Goal: Information Seeking & Learning: Check status

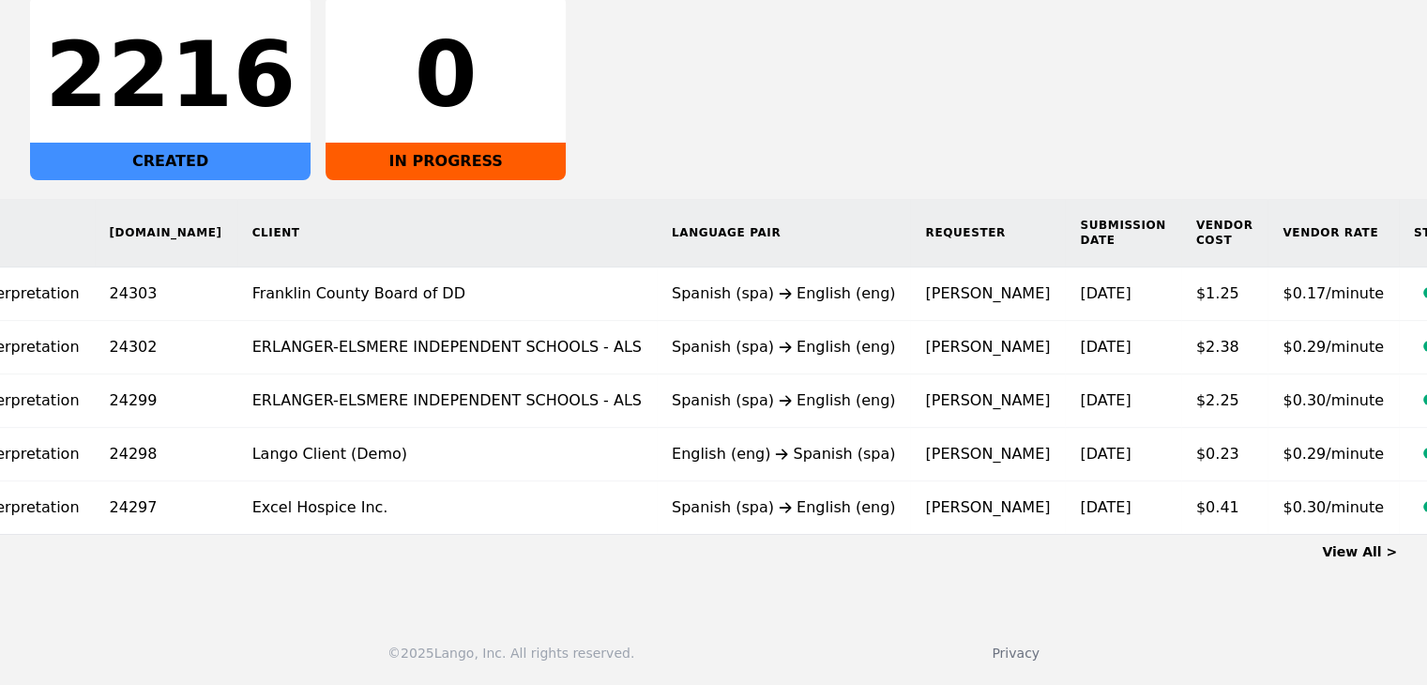
scroll to position [0, 249]
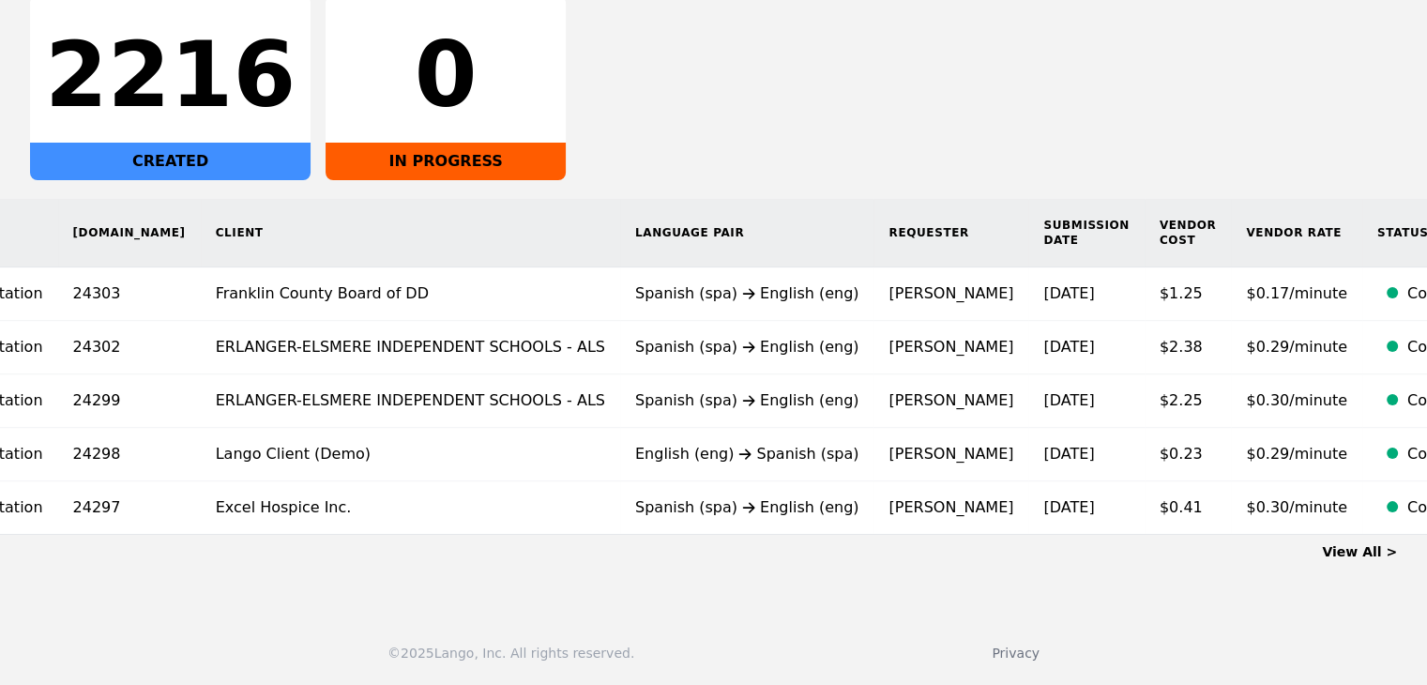
click at [1356, 554] on link "View All >" at bounding box center [1359, 551] width 75 height 15
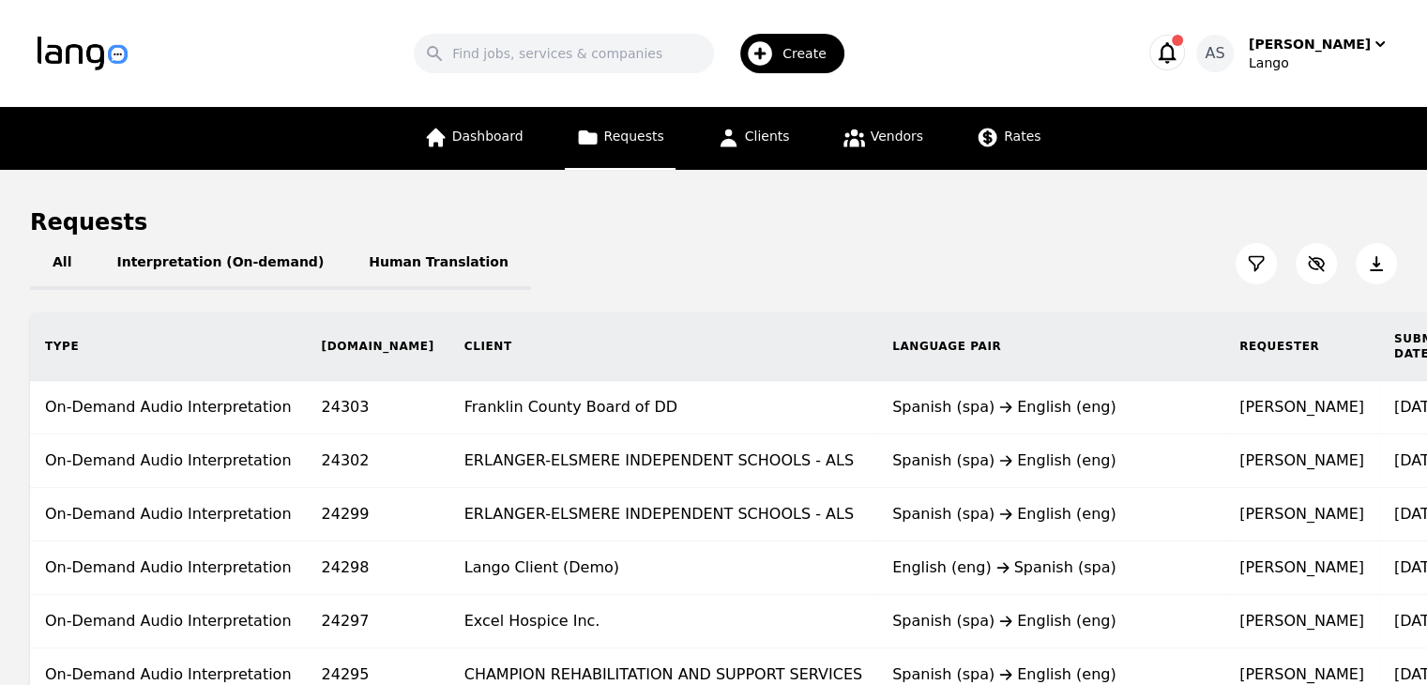
click at [1377, 264] on icon at bounding box center [1376, 263] width 13 height 15
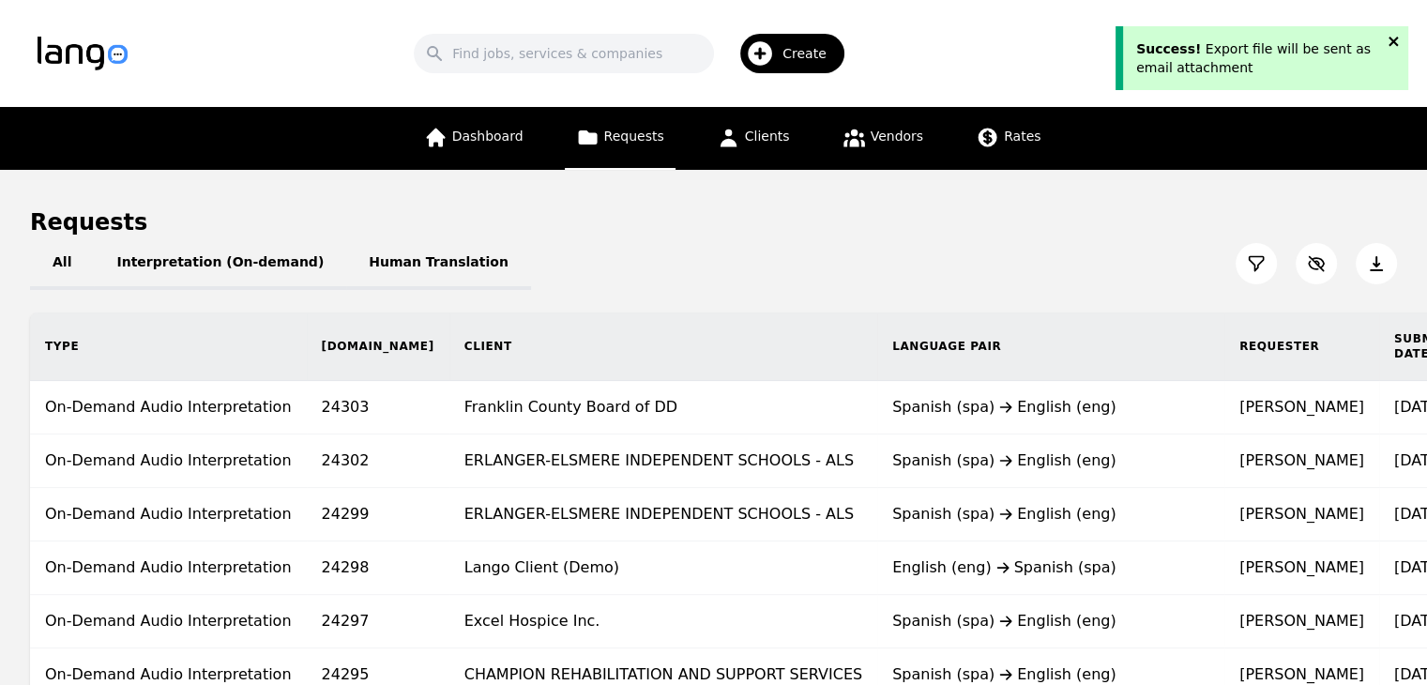
click at [1395, 42] on icon "close" at bounding box center [1393, 41] width 9 height 9
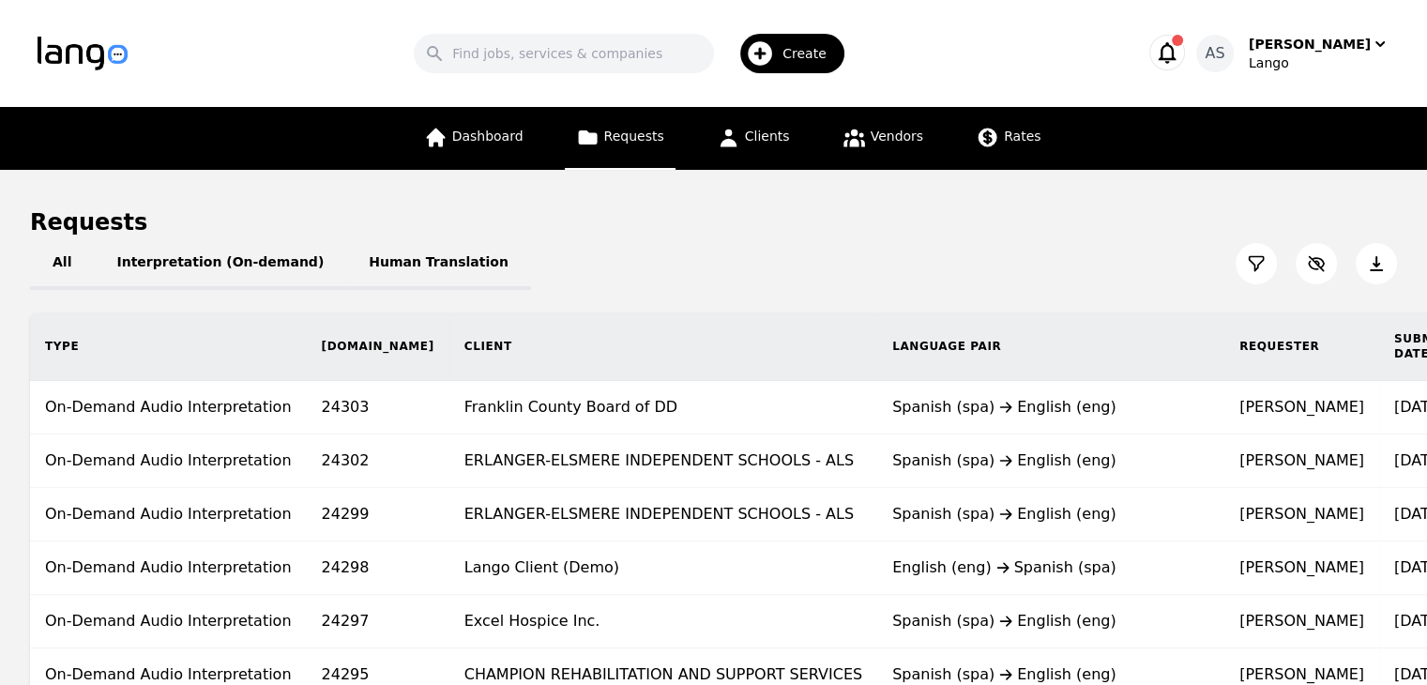
click at [1254, 263] on icon at bounding box center [1256, 263] width 19 height 19
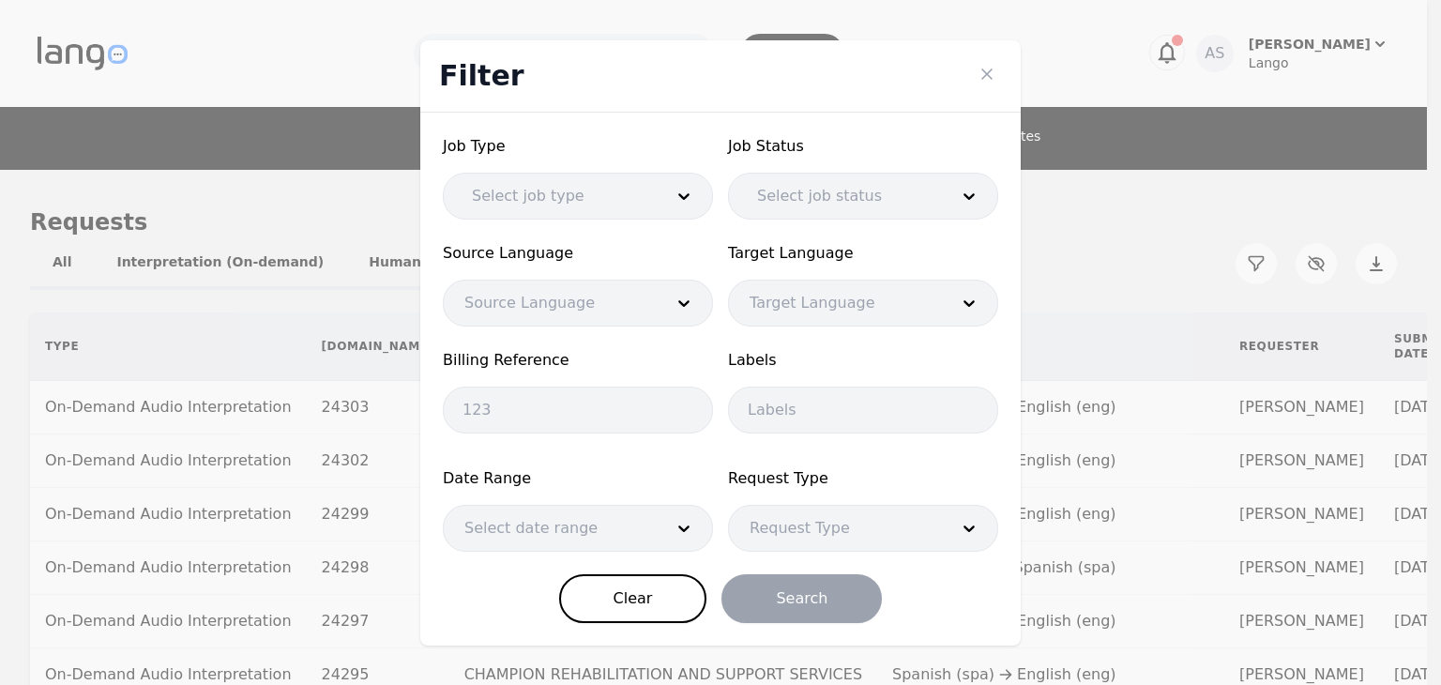
click at [618, 184] on div at bounding box center [553, 196] width 205 height 45
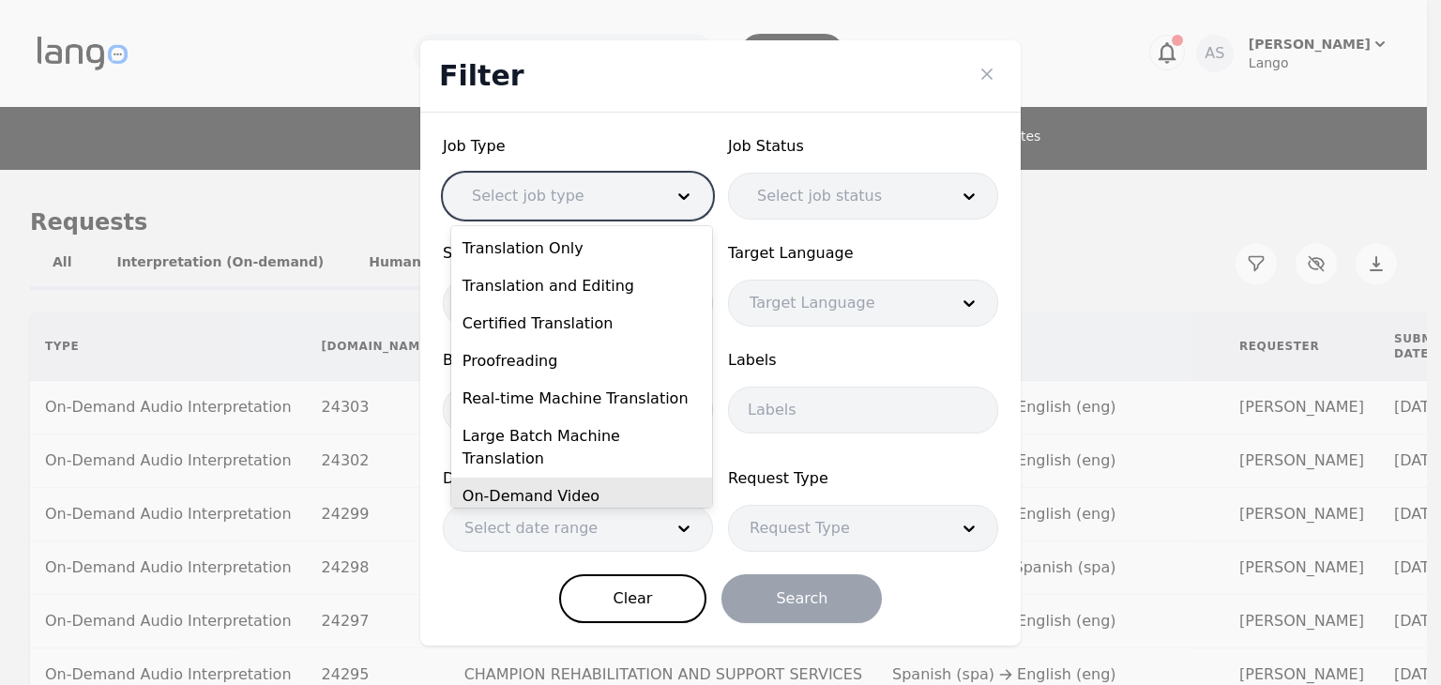
scroll to position [64, 0]
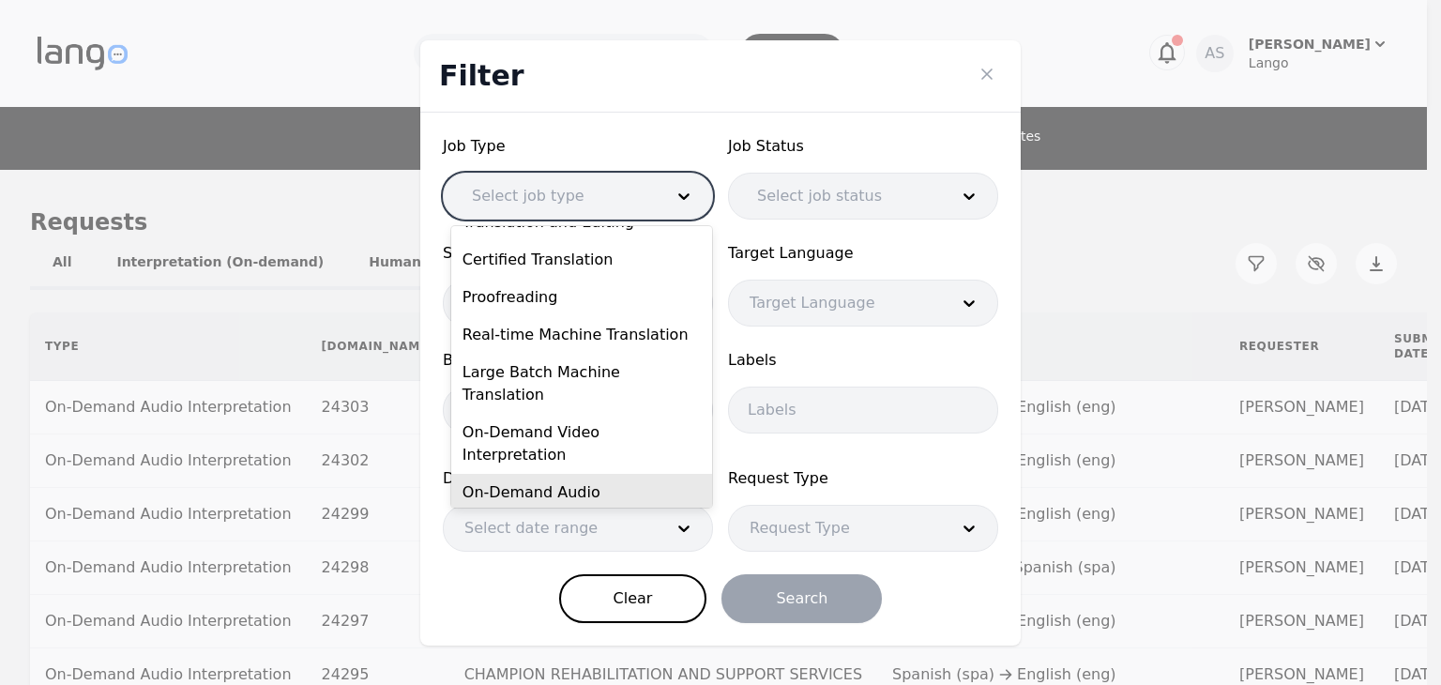
click at [586, 474] on div "On-Demand Audio Interpretation" at bounding box center [581, 504] width 261 height 60
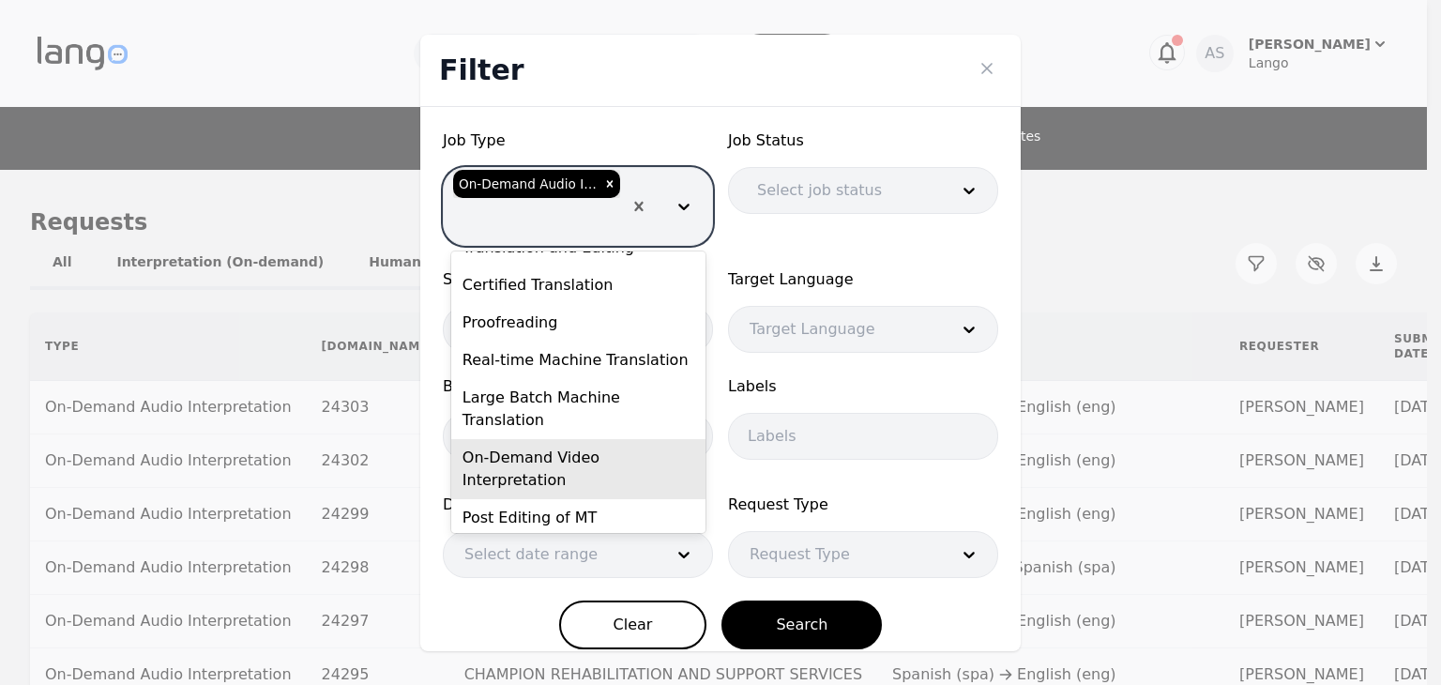
scroll to position [49, 0]
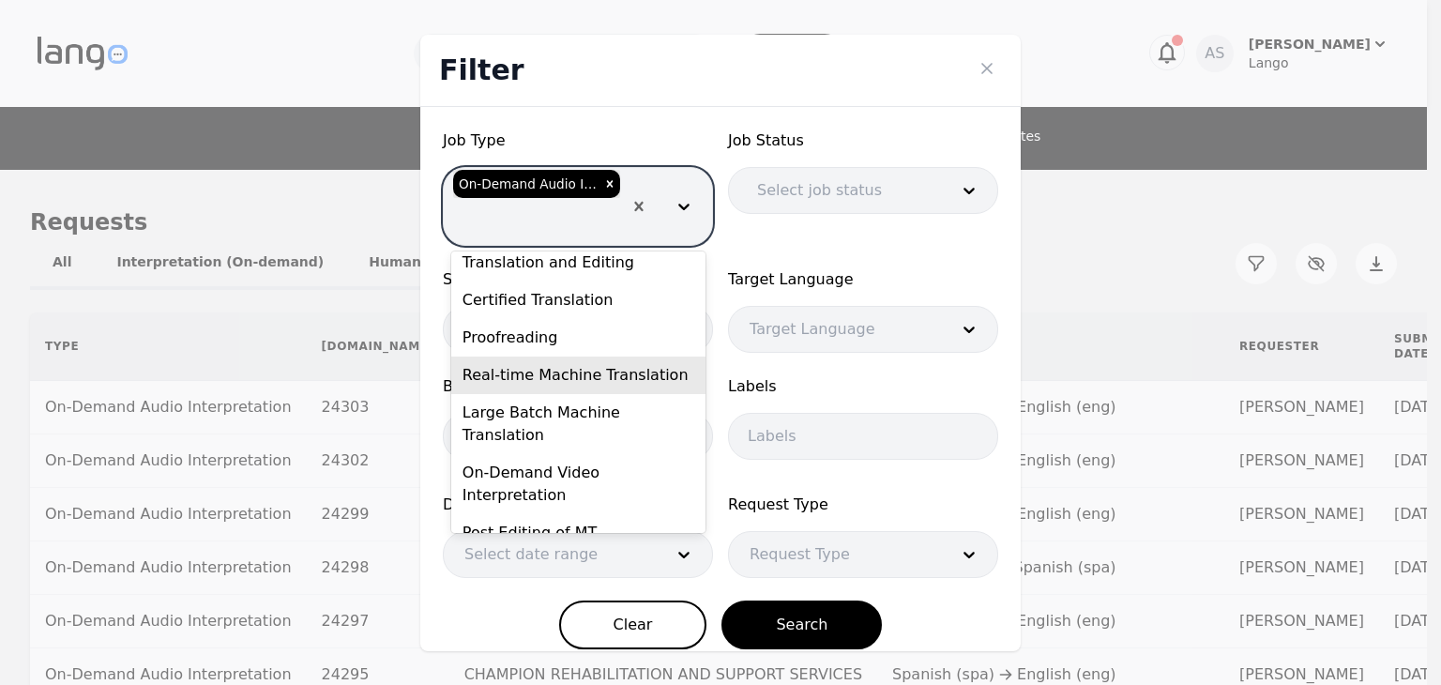
click at [850, 197] on div at bounding box center [838, 190] width 205 height 45
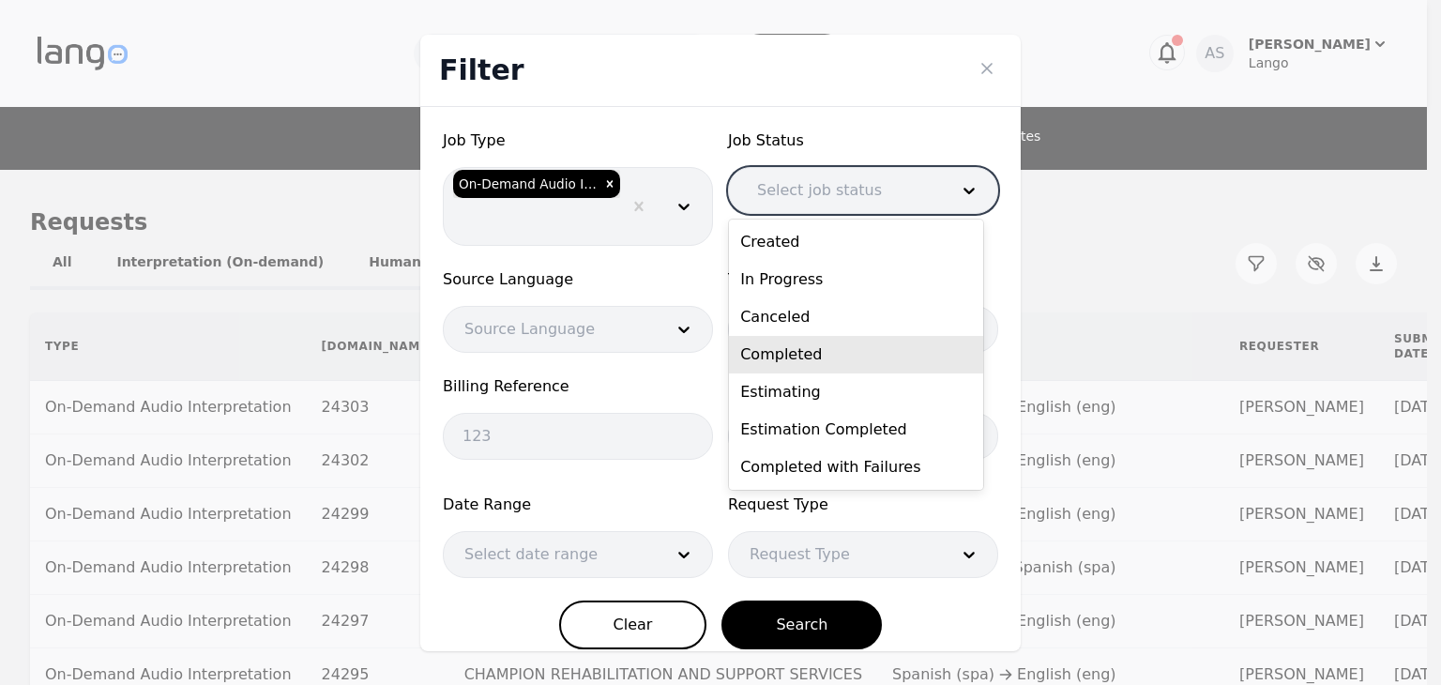
click at [816, 357] on div "Completed" at bounding box center [856, 355] width 254 height 38
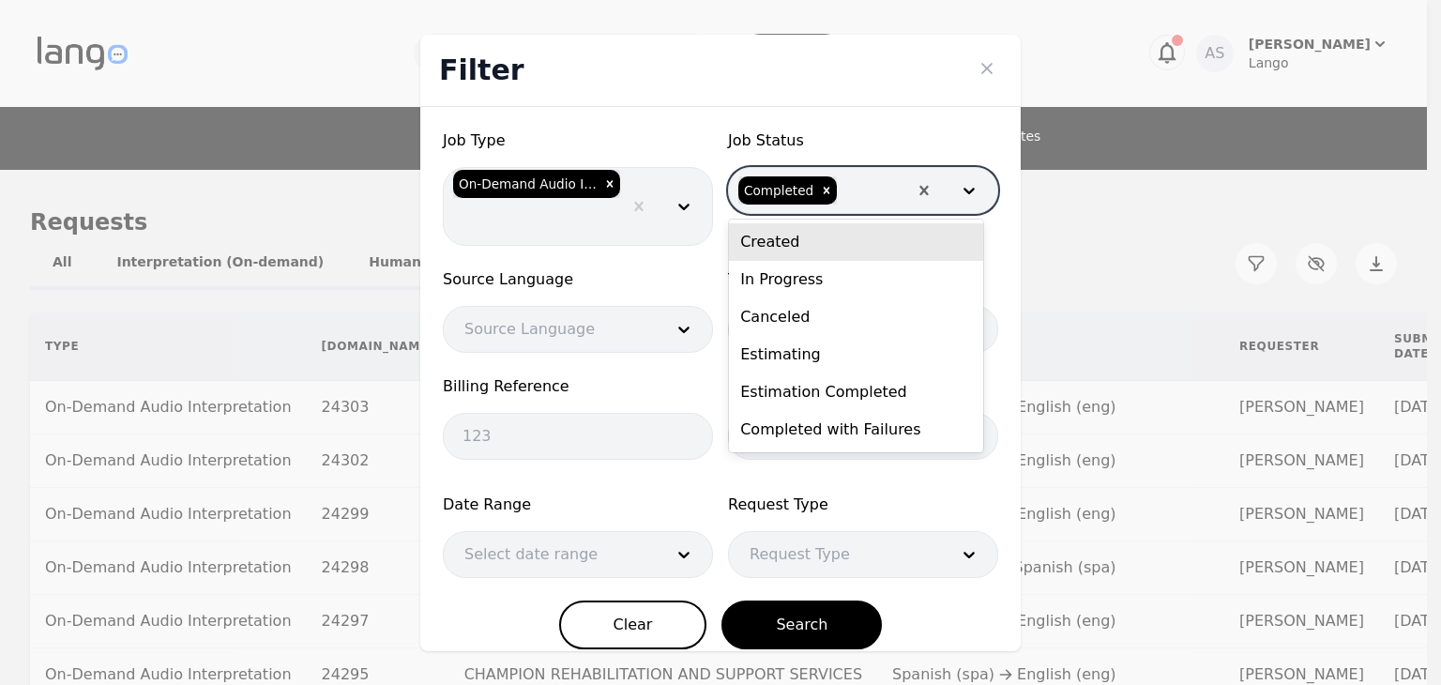
click at [818, 88] on div "Filter" at bounding box center [720, 71] width 600 height 72
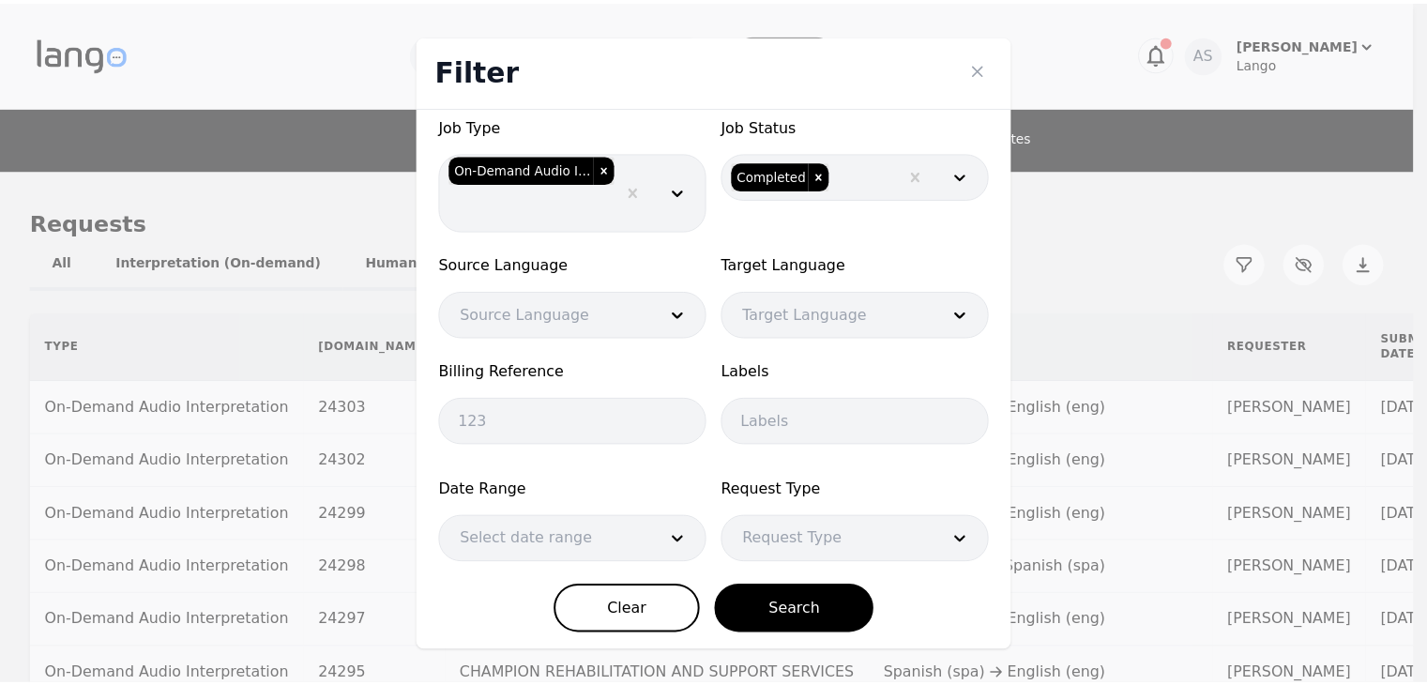
scroll to position [19, 0]
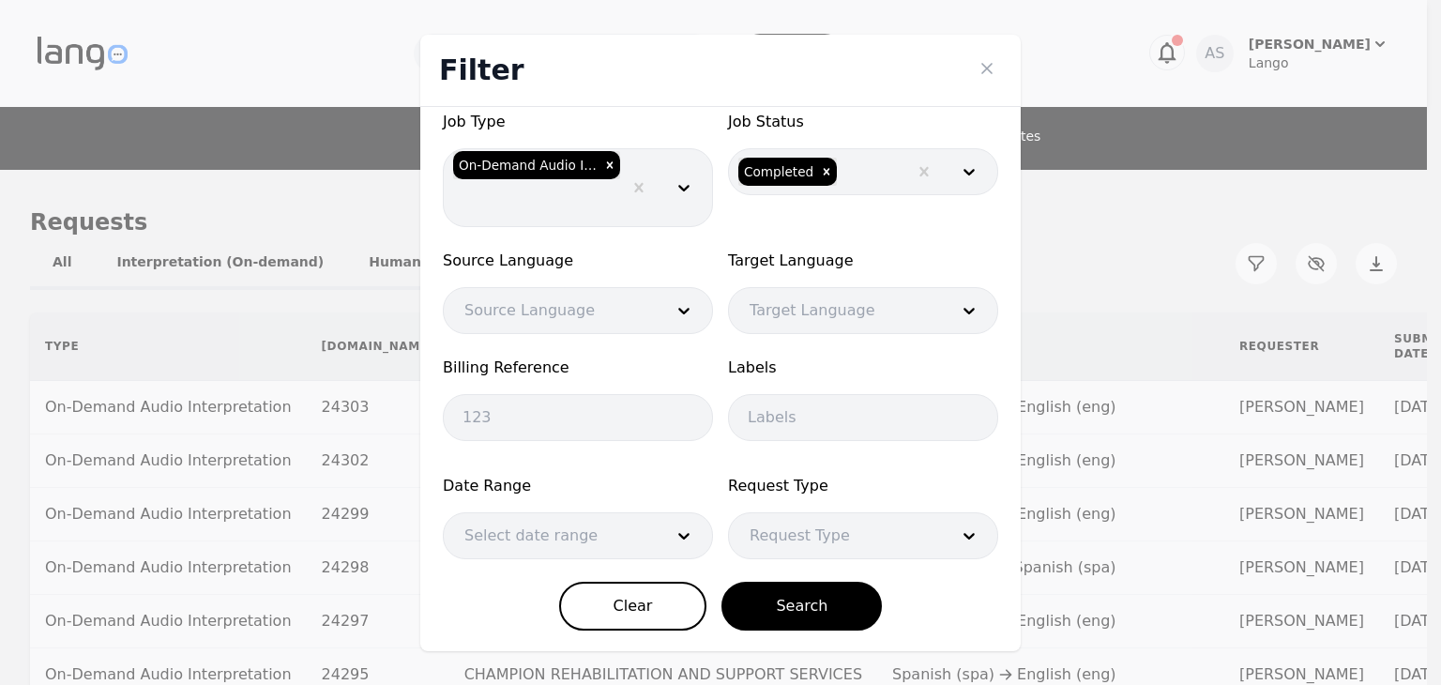
click at [569, 545] on div at bounding box center [550, 535] width 212 height 45
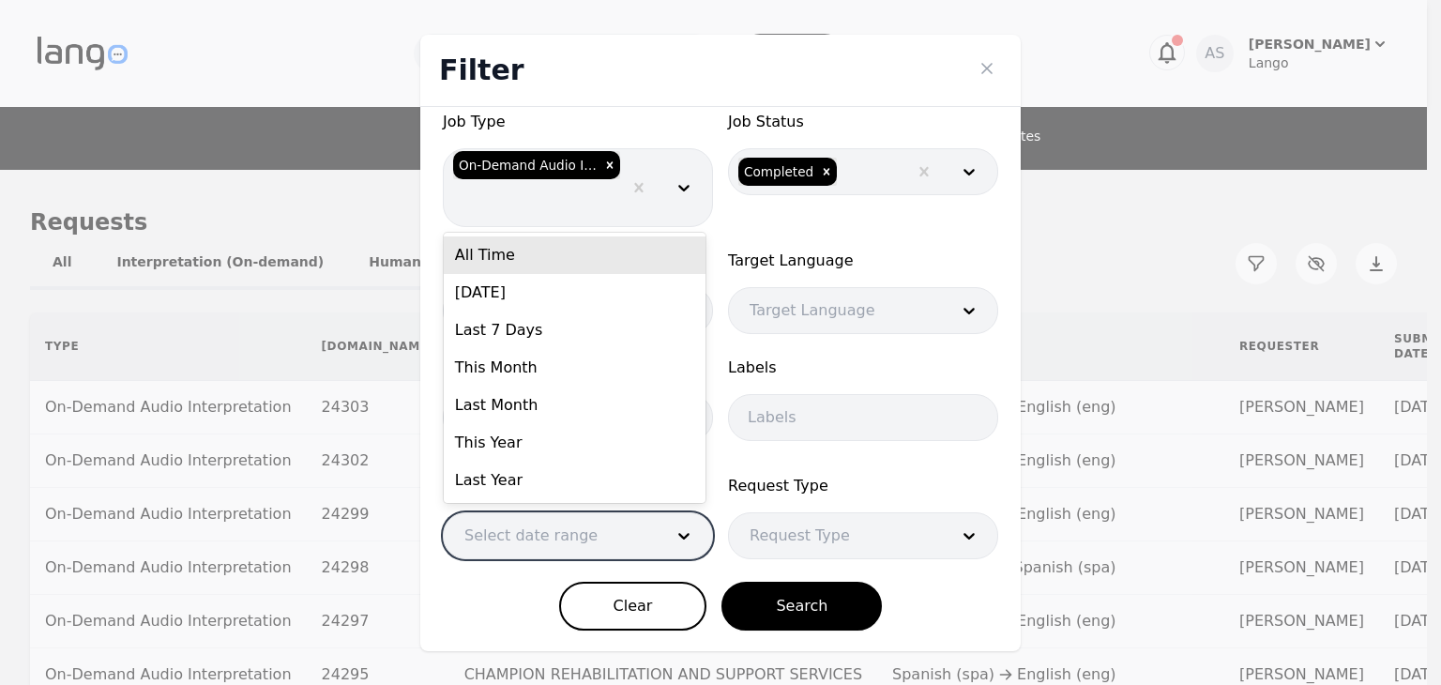
click at [535, 254] on div "All Time" at bounding box center [575, 255] width 262 height 38
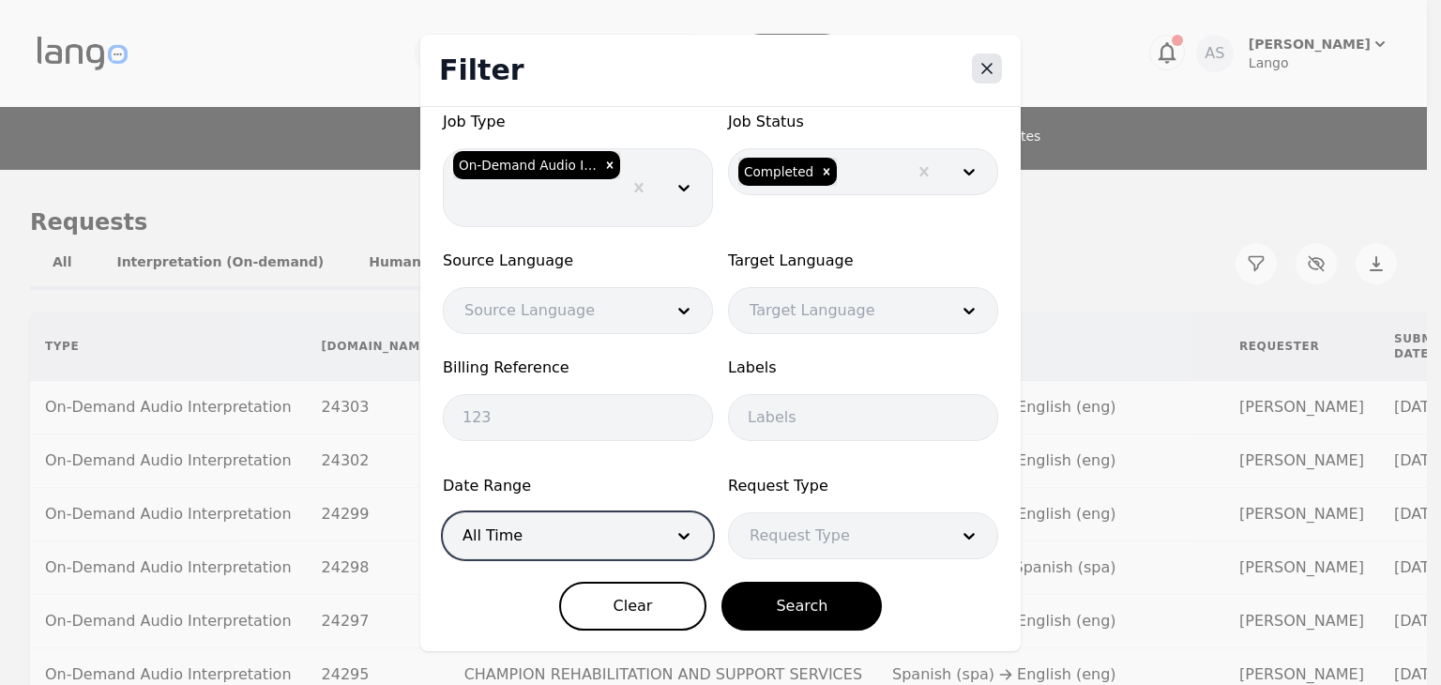
click at [994, 72] on icon "Close" at bounding box center [987, 68] width 19 height 19
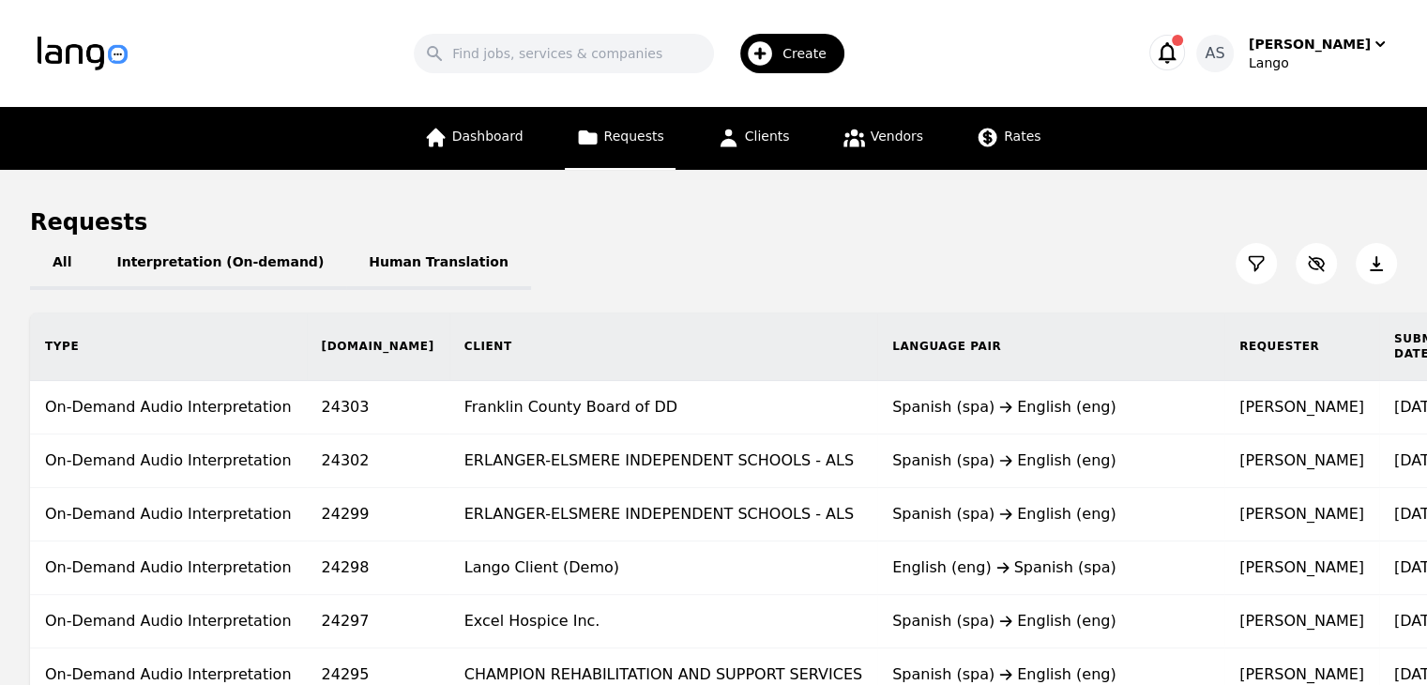
click at [1377, 268] on icon at bounding box center [1376, 263] width 13 height 15
click at [519, 151] on link "Dashboard" at bounding box center [474, 138] width 122 height 63
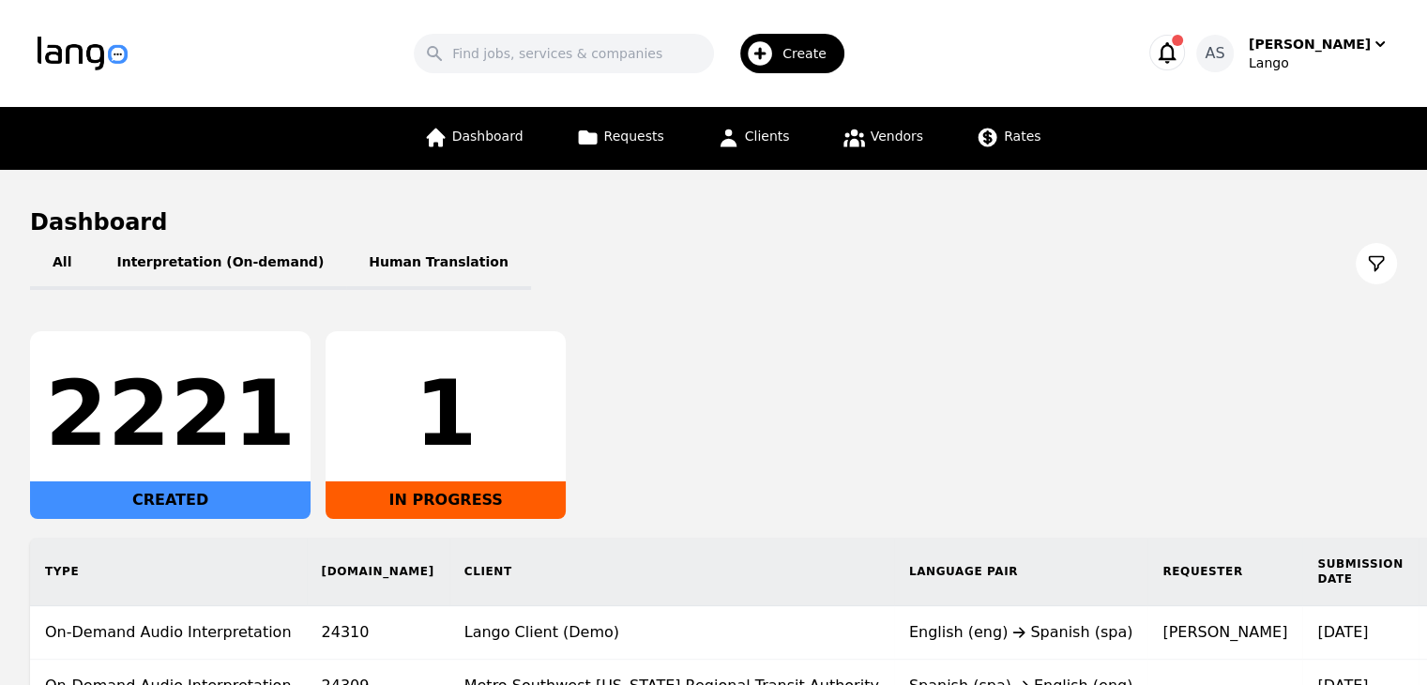
scroll to position [351, 0]
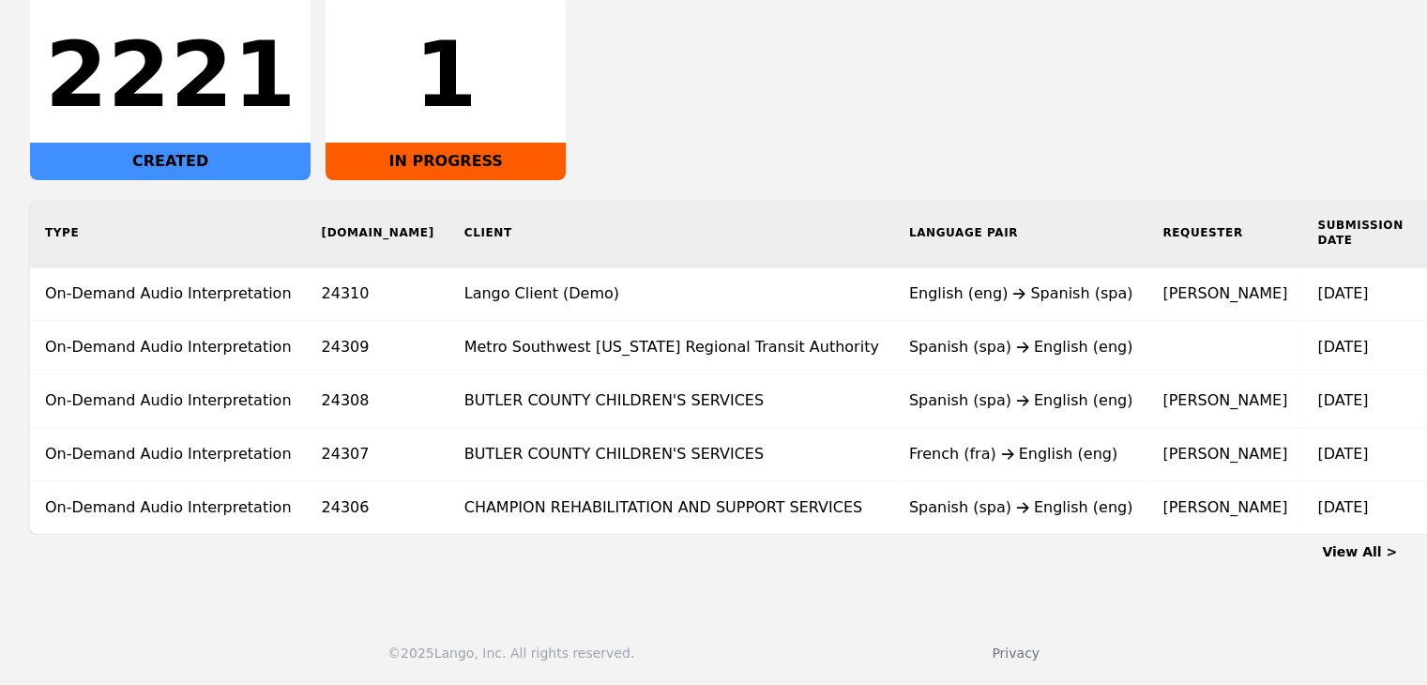
click at [1388, 553] on link "View All >" at bounding box center [1359, 551] width 75 height 15
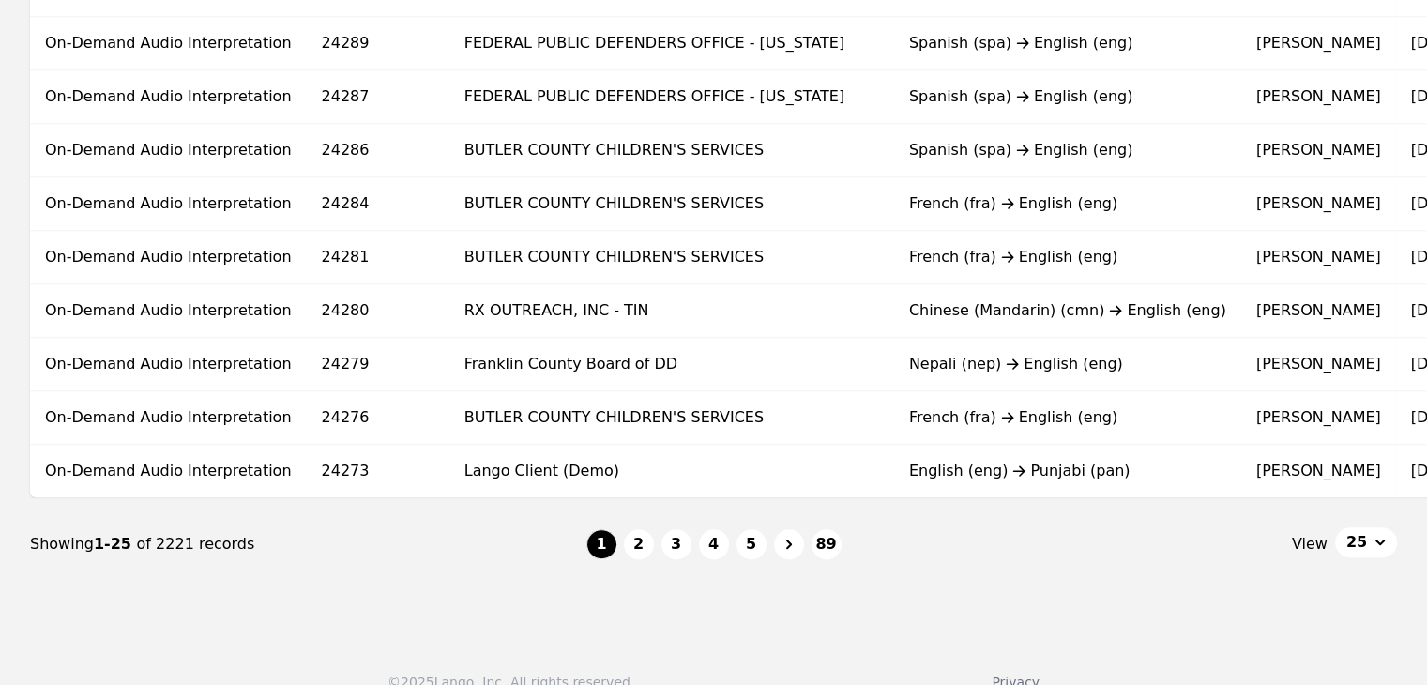
scroll to position [1256, 0]
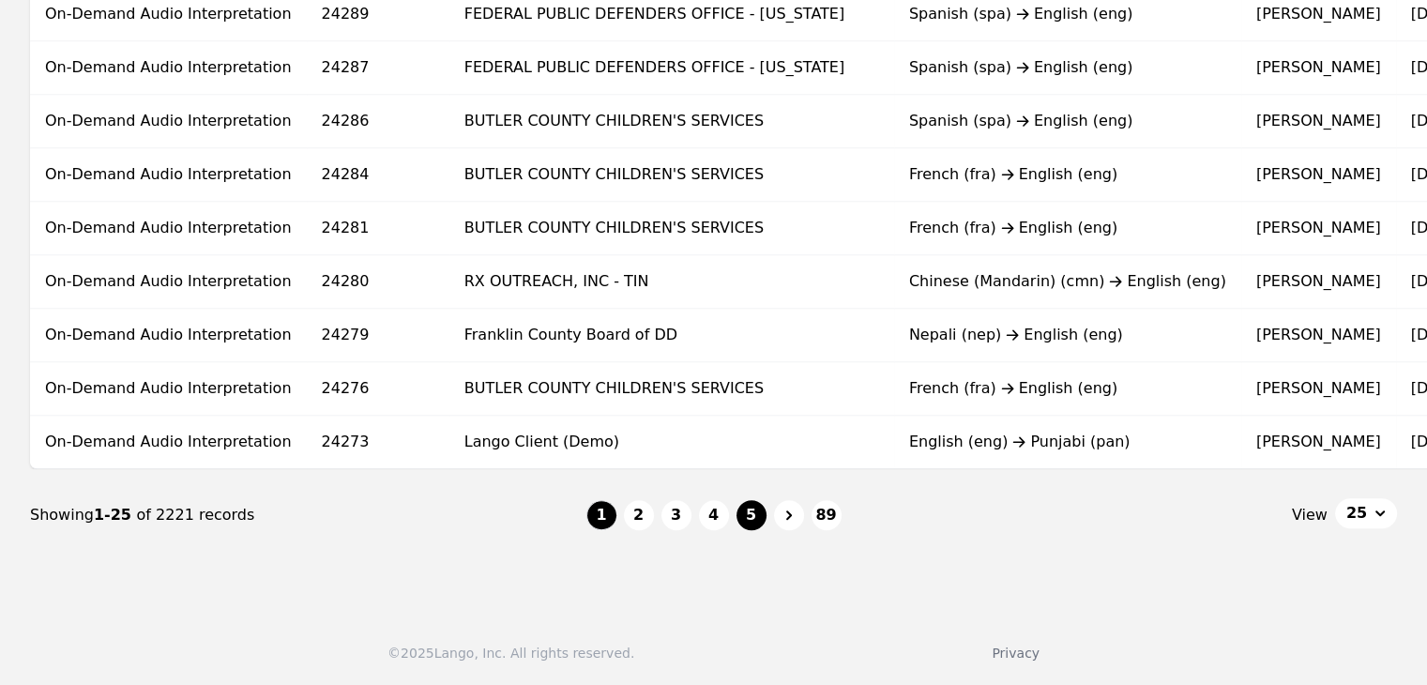
click at [758, 509] on button "5" at bounding box center [751, 515] width 30 height 30
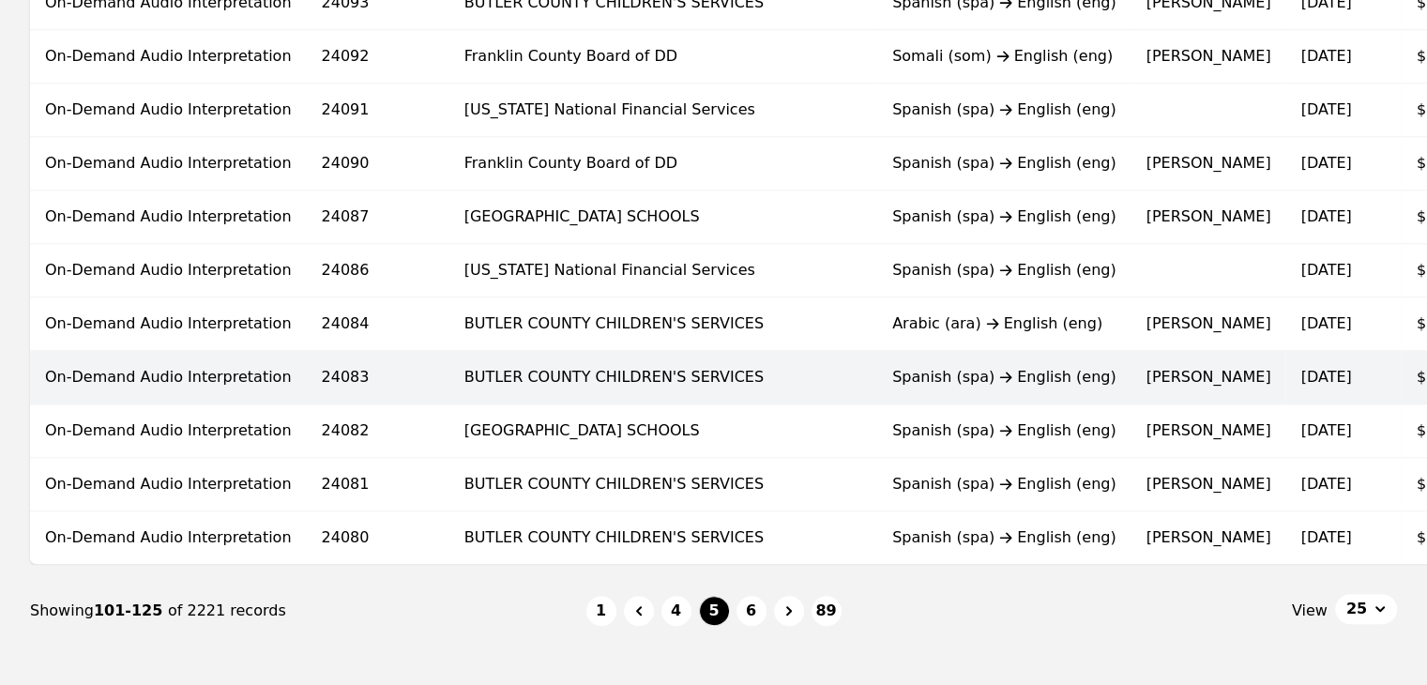
scroll to position [1256, 0]
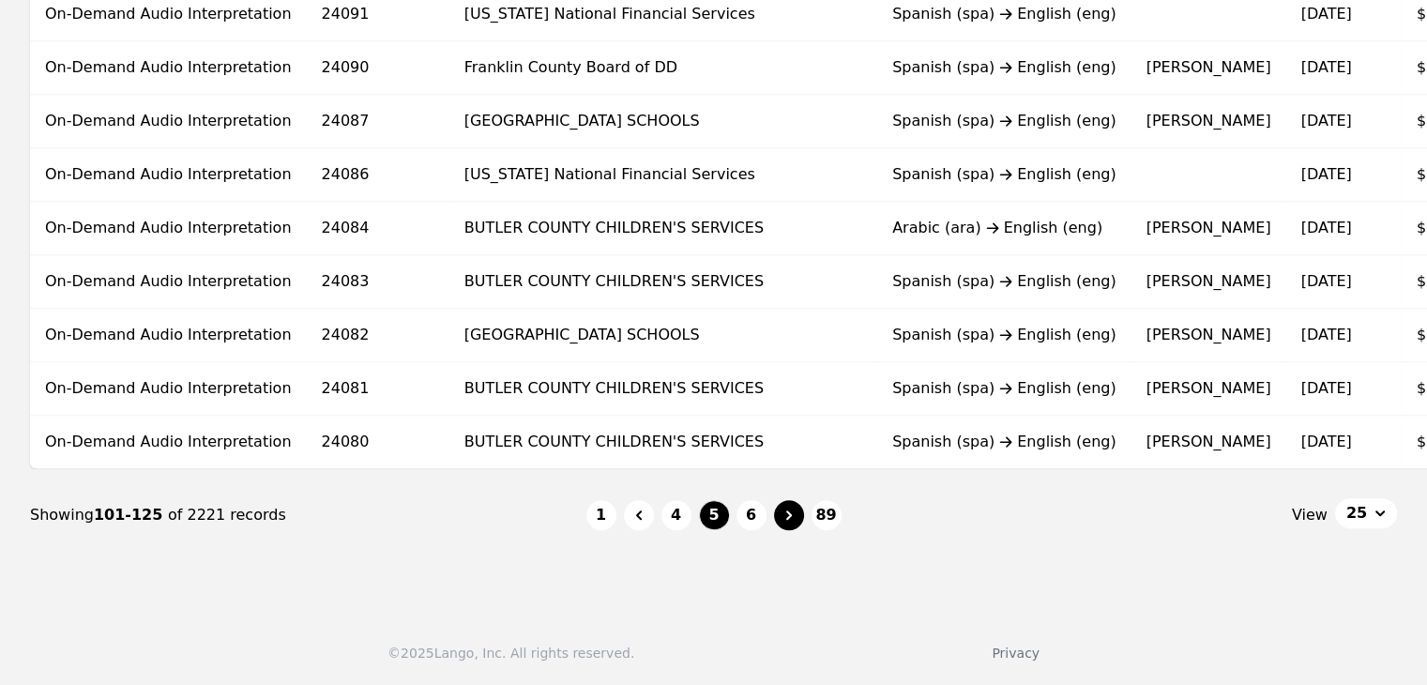
click at [789, 514] on icon "Page navigation" at bounding box center [789, 514] width 6 height 9
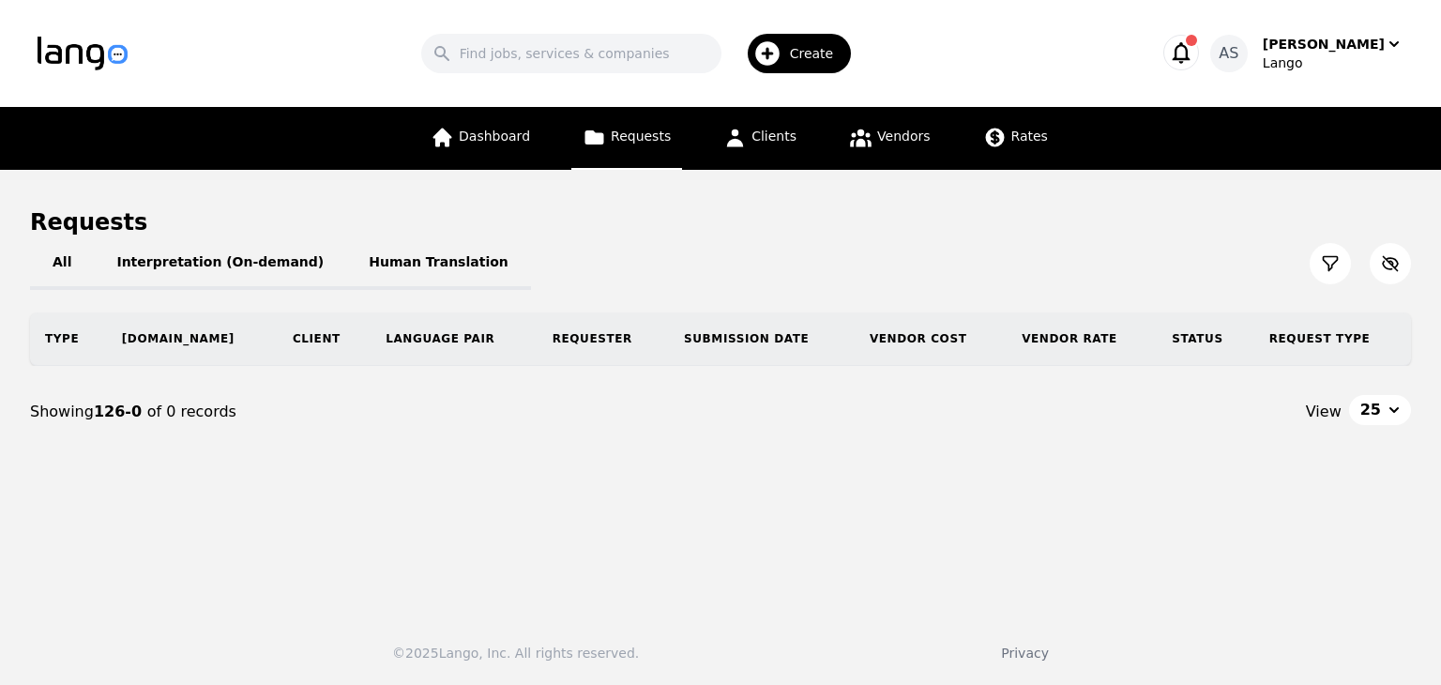
click at [789, 514] on main "Requests All Interpretation (On-demand) Human Translation Type [DOMAIN_NAME] Cl…" at bounding box center [720, 384] width 1441 height 429
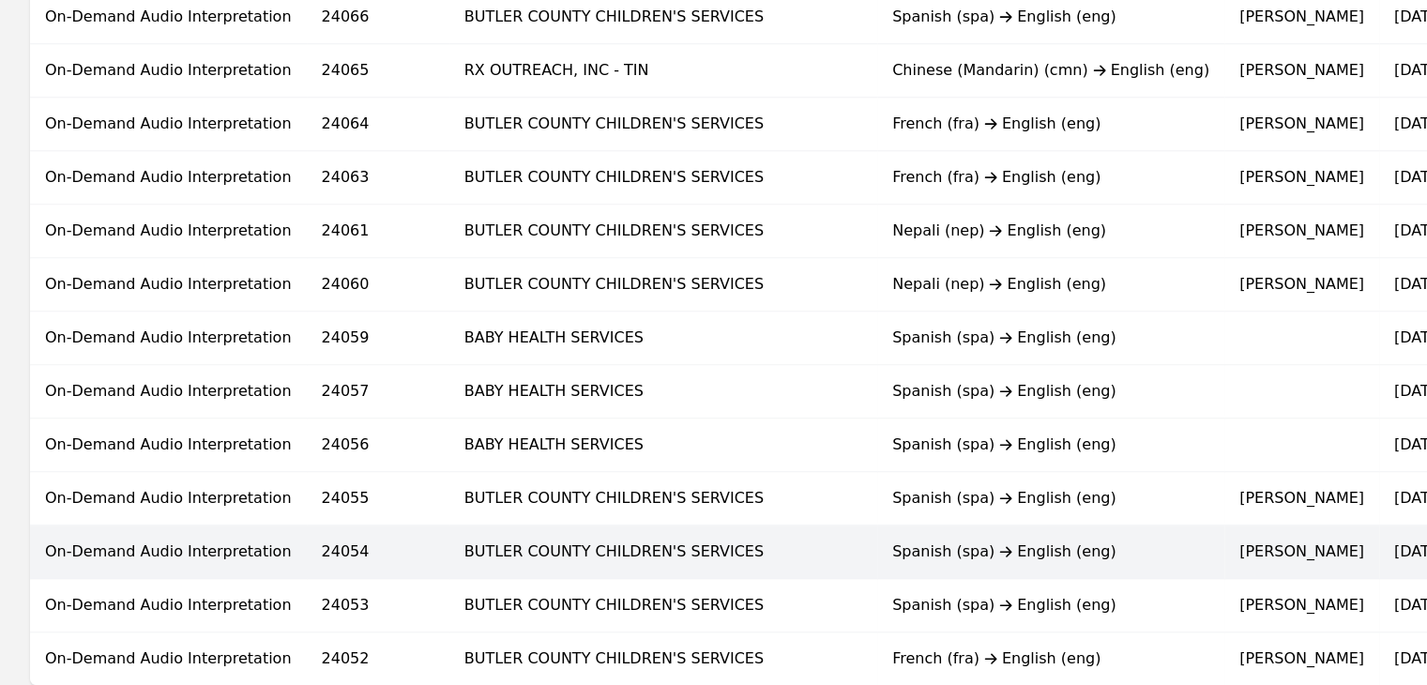
scroll to position [1256, 0]
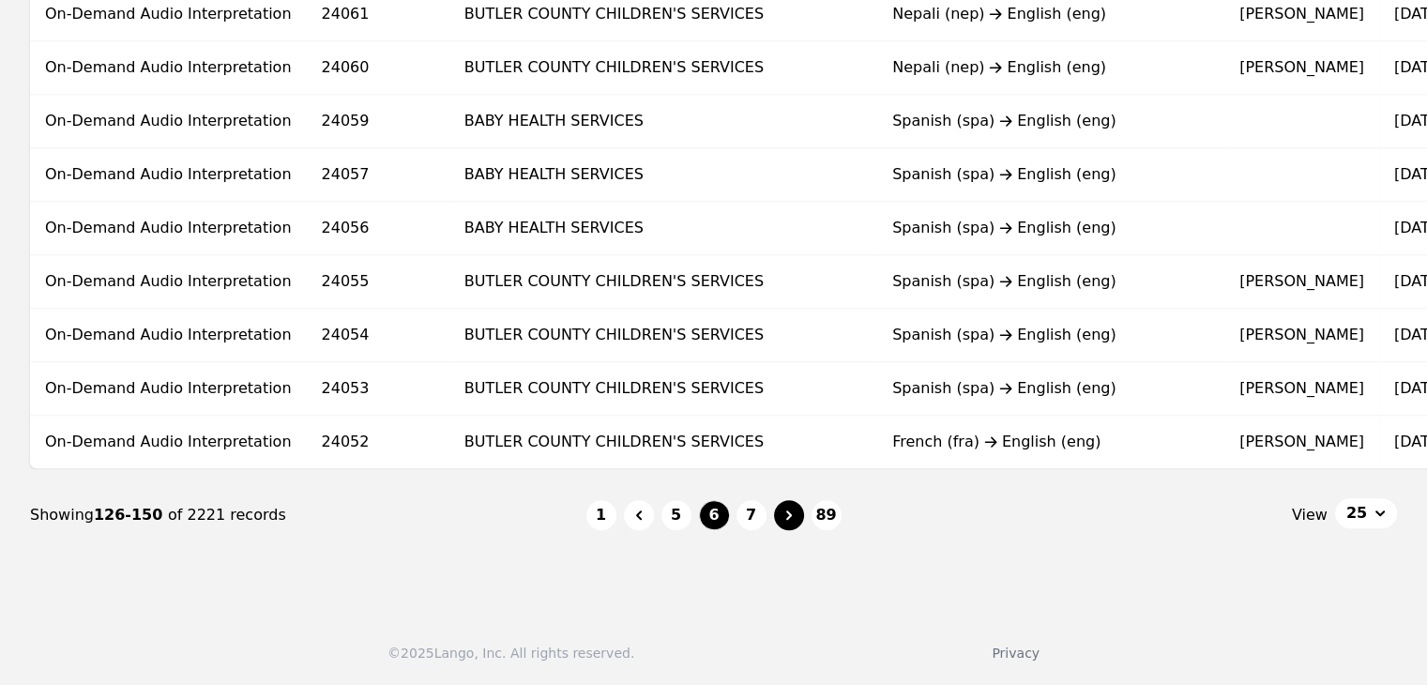
click at [791, 517] on icon "Page navigation" at bounding box center [789, 515] width 19 height 19
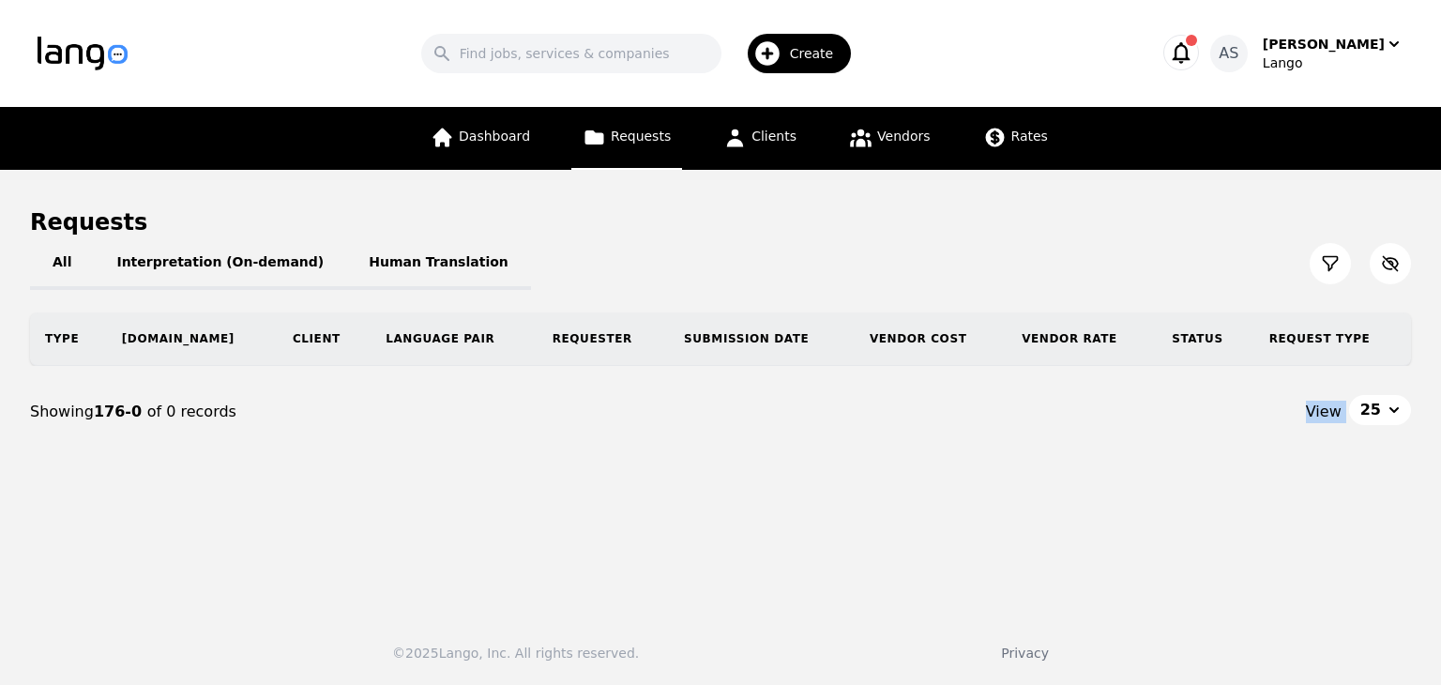
click at [792, 518] on main "Requests All Interpretation (On-demand) Human Translation Type [DOMAIN_NAME] Cl…" at bounding box center [720, 384] width 1441 height 429
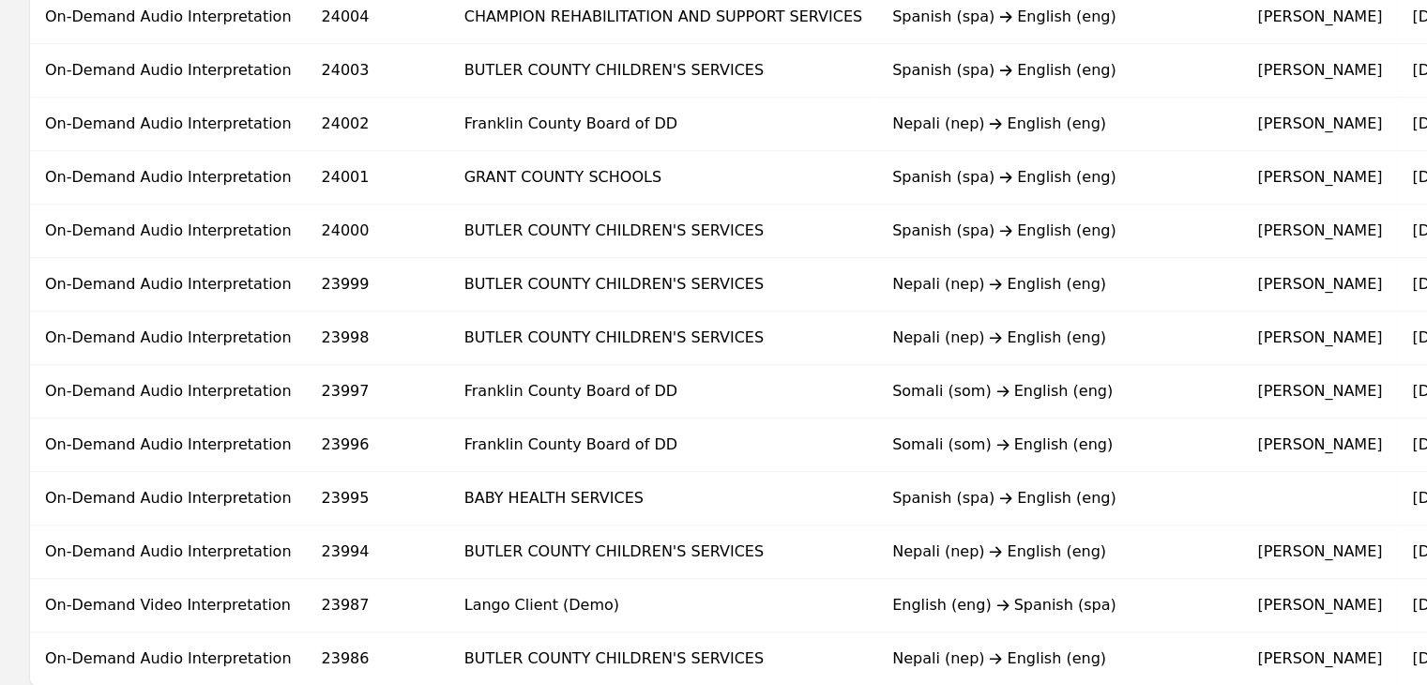
scroll to position [1256, 0]
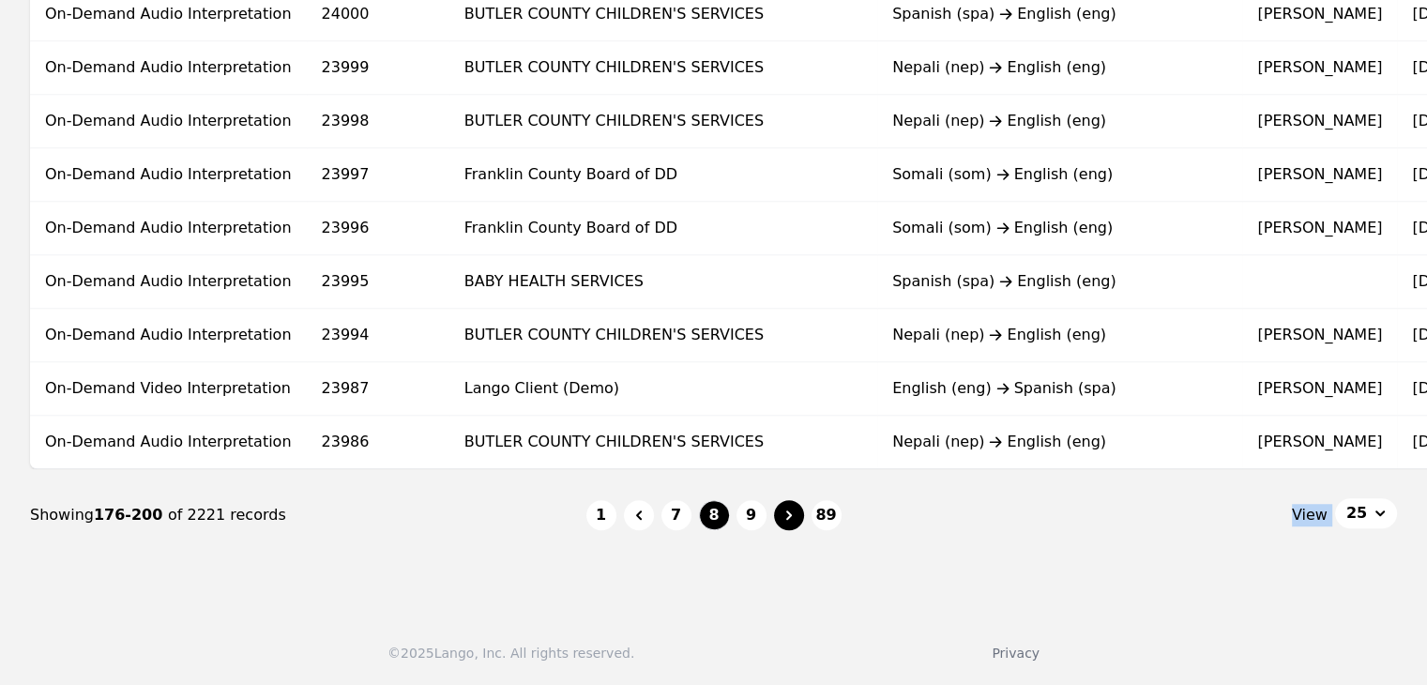
click at [795, 519] on icon "Page navigation" at bounding box center [789, 515] width 19 height 19
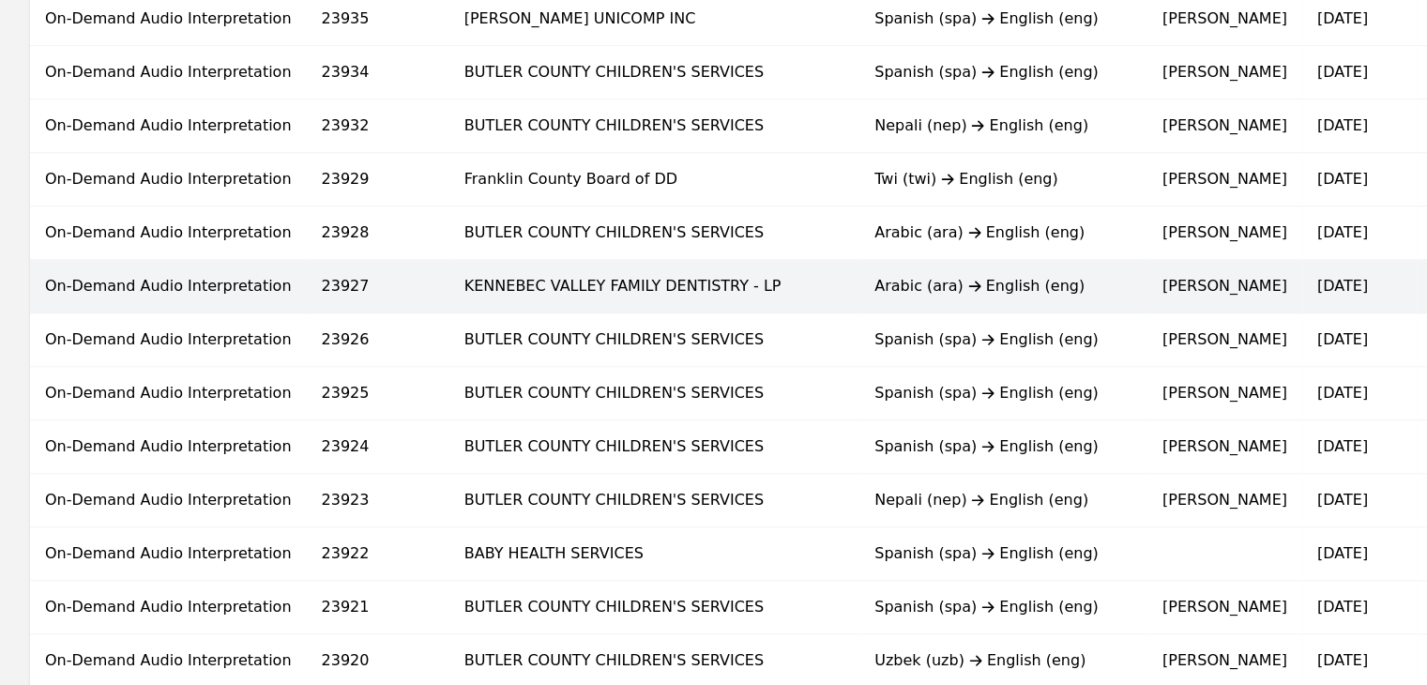
scroll to position [1256, 0]
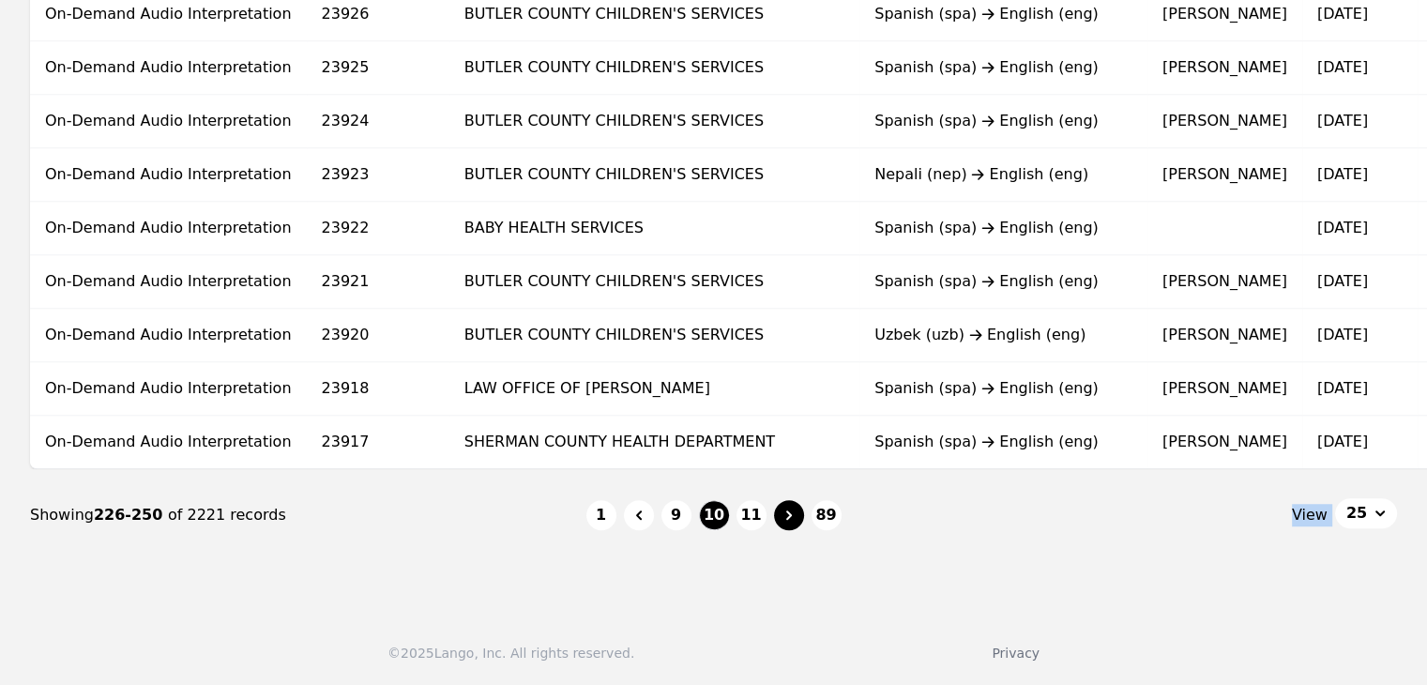
click at [797, 520] on icon "Page navigation" at bounding box center [789, 515] width 19 height 19
click at [797, 521] on icon "Page navigation" at bounding box center [789, 515] width 19 height 19
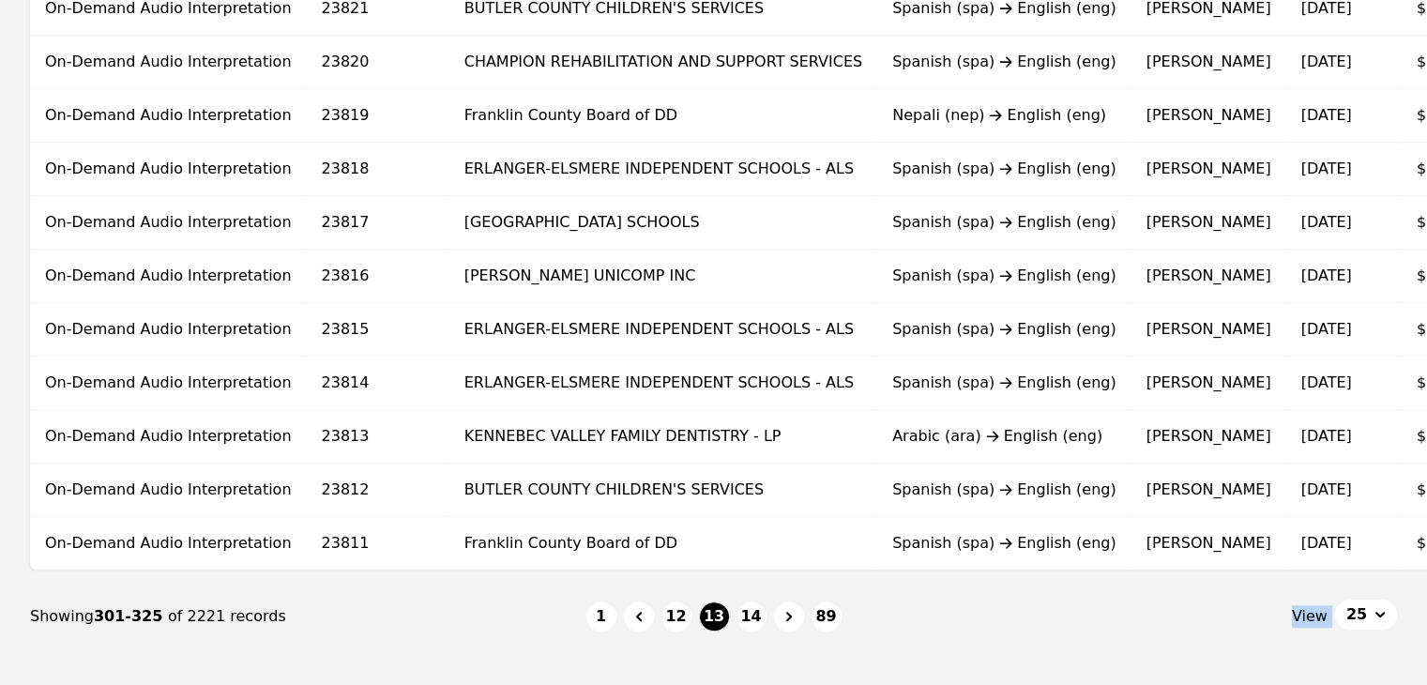
scroll to position [1256, 0]
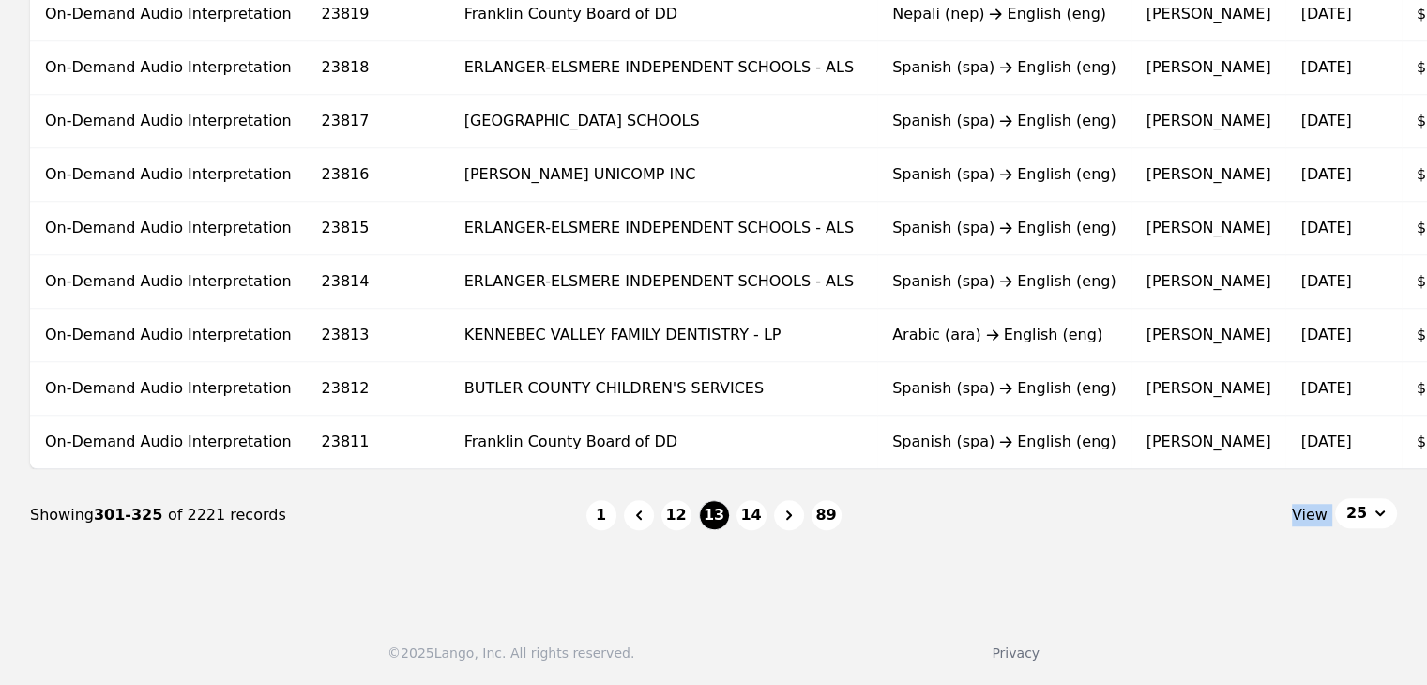
click at [797, 521] on icon "Page navigation" at bounding box center [789, 515] width 19 height 19
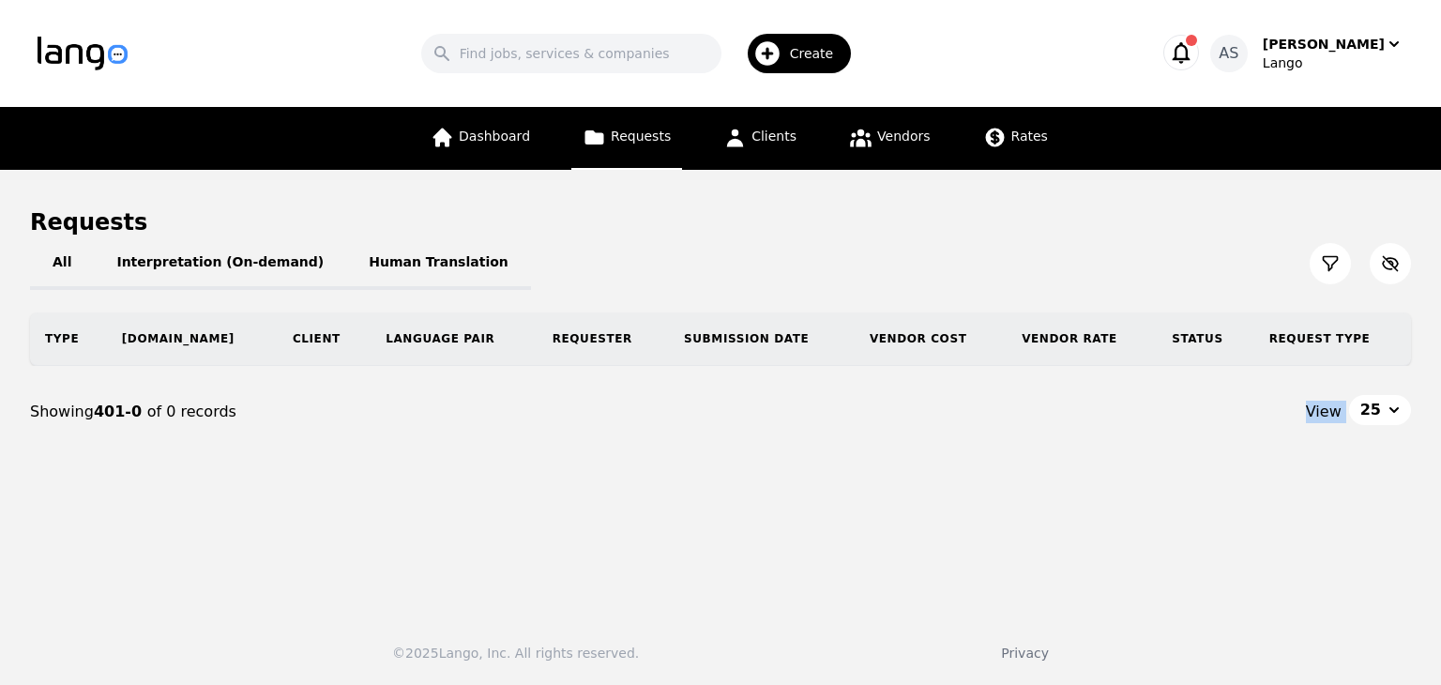
click at [797, 521] on main "Requests All Interpretation (On-demand) Human Translation Type [DOMAIN_NAME] Cl…" at bounding box center [720, 384] width 1441 height 429
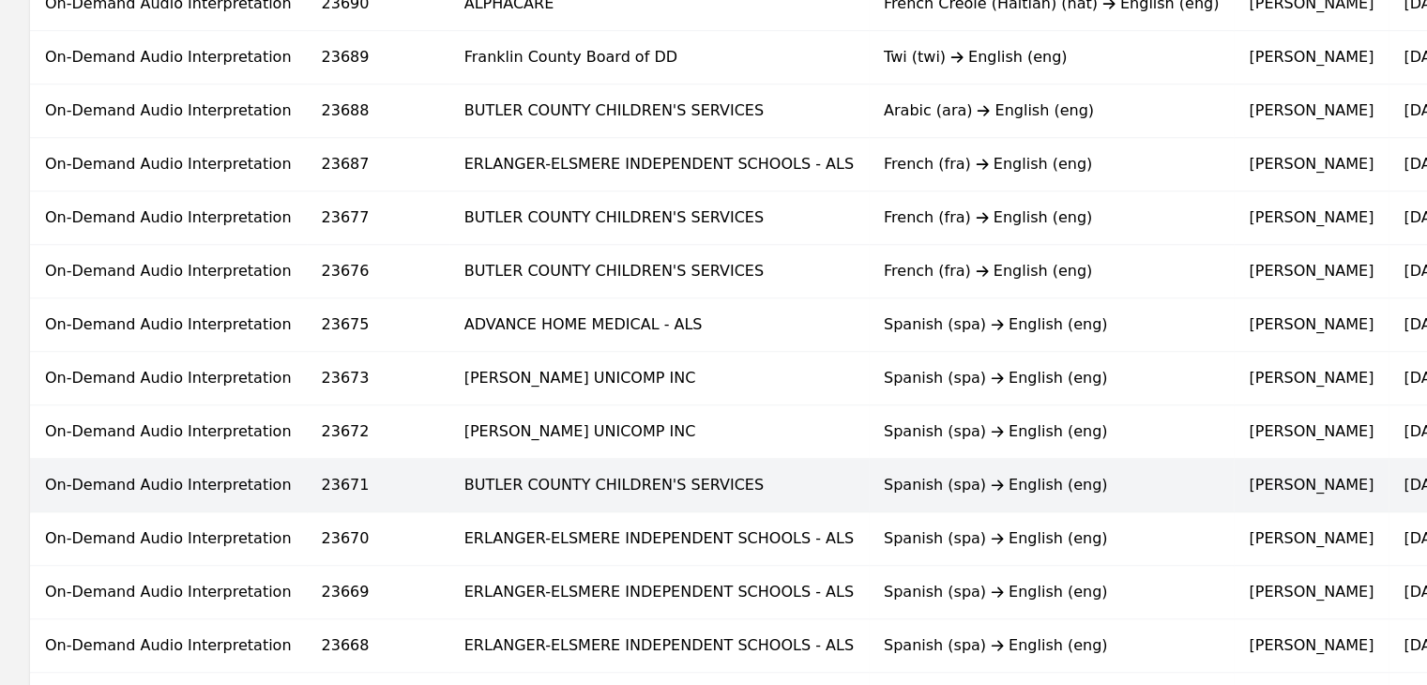
scroll to position [1256, 0]
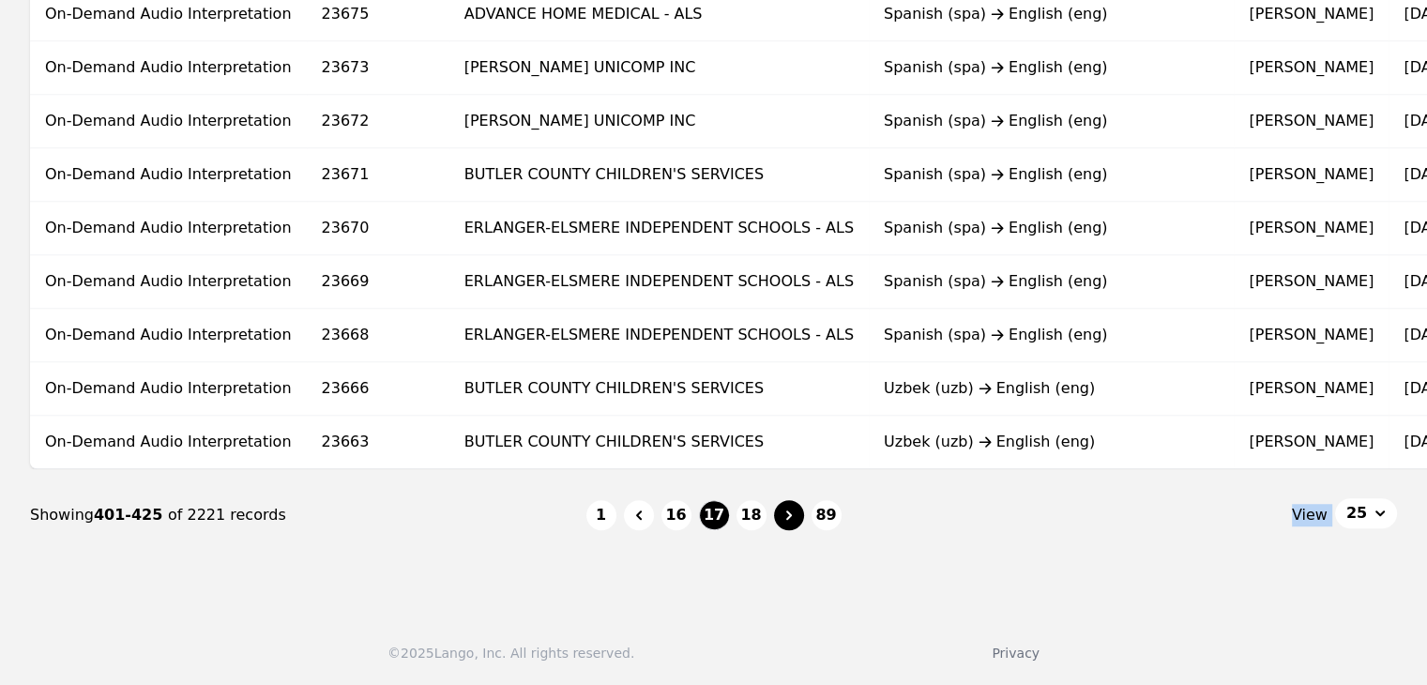
click at [788, 526] on button "Page navigation" at bounding box center [789, 515] width 30 height 30
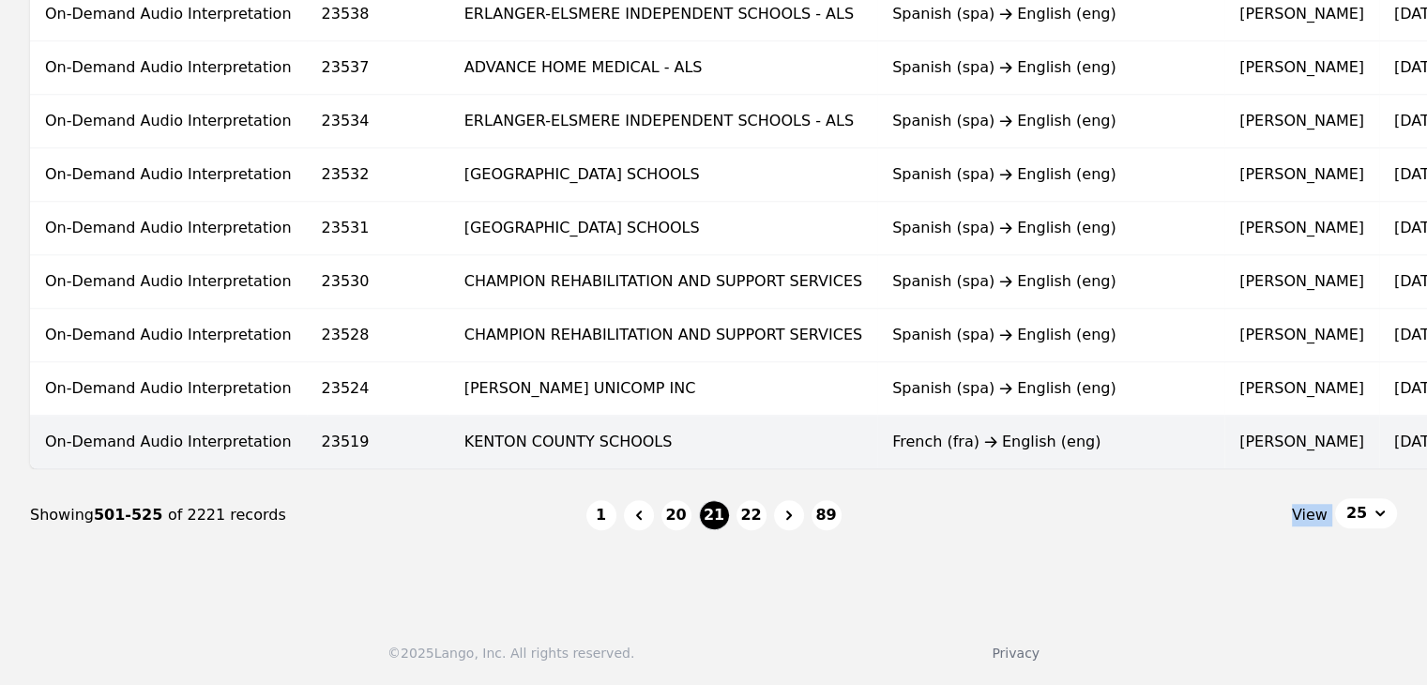
scroll to position [1256, 0]
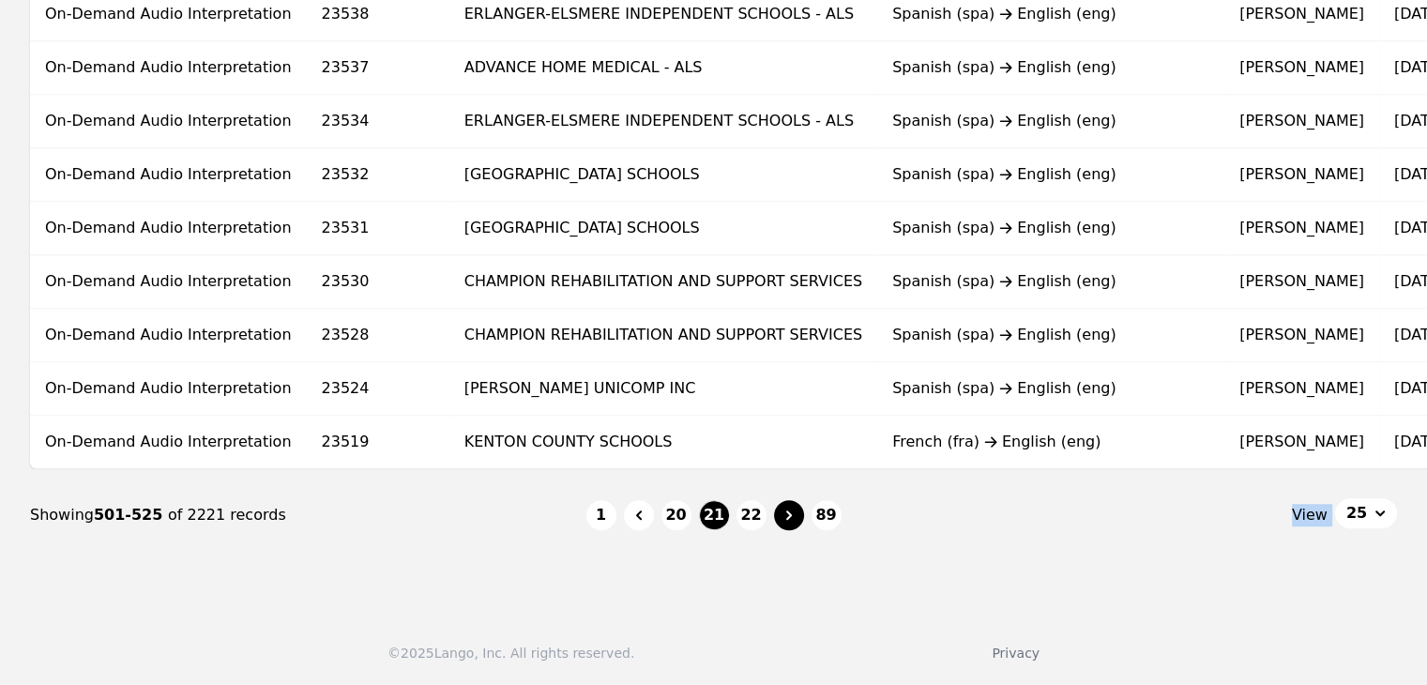
click at [789, 524] on button "Page navigation" at bounding box center [789, 515] width 30 height 30
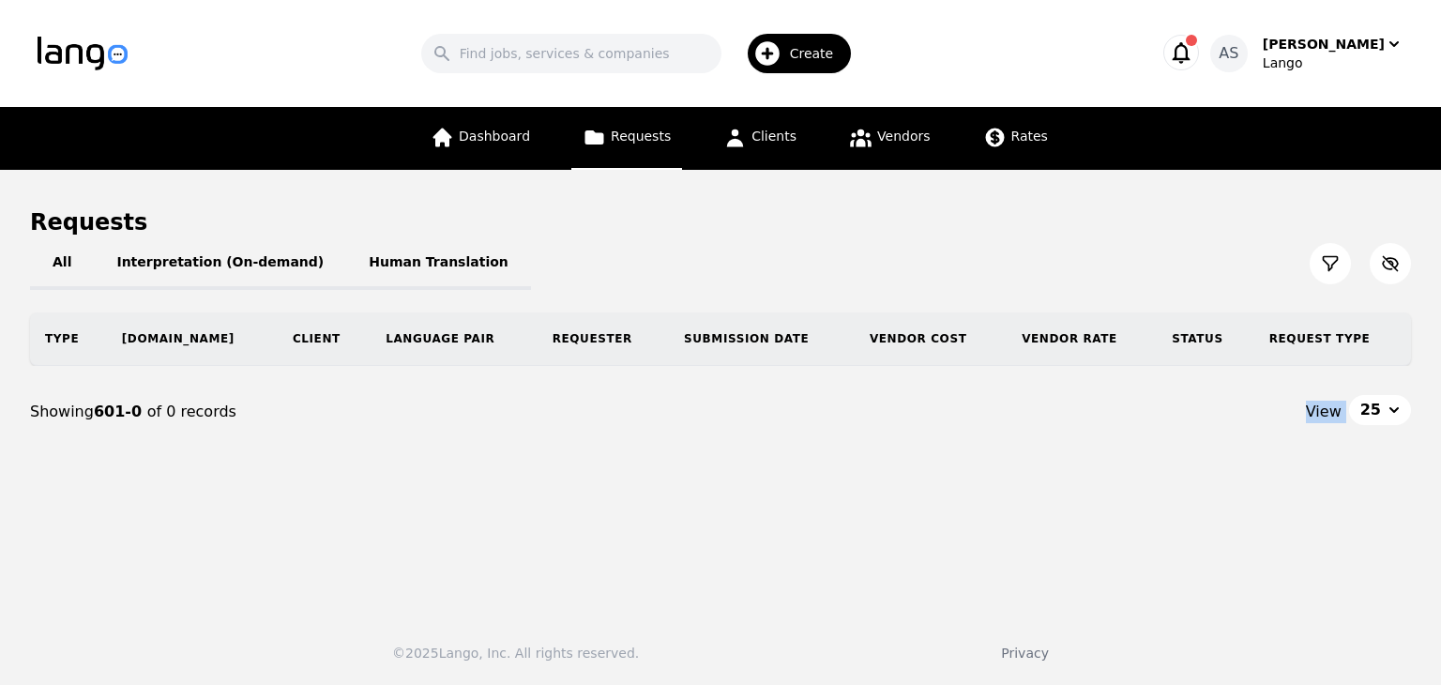
click at [789, 524] on main "Requests All Interpretation (On-demand) Human Translation Type [DOMAIN_NAME] Cl…" at bounding box center [720, 384] width 1441 height 429
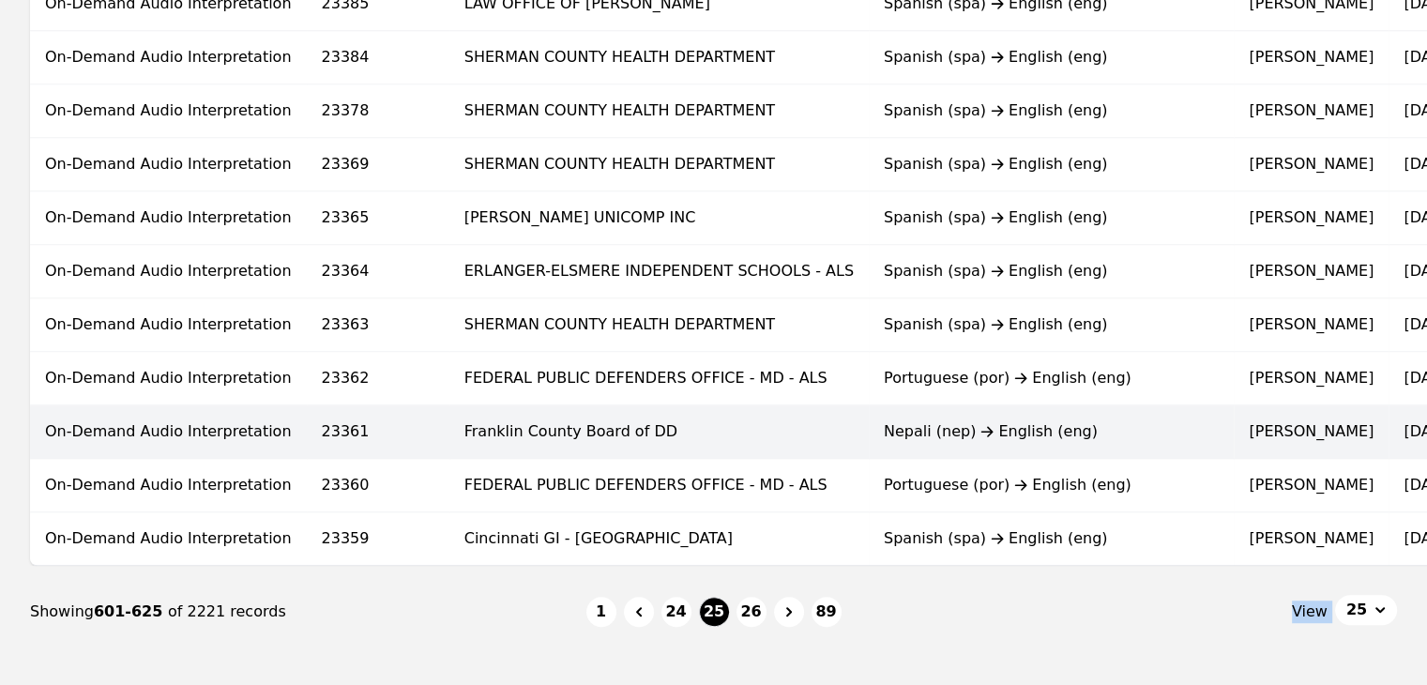
scroll to position [1256, 0]
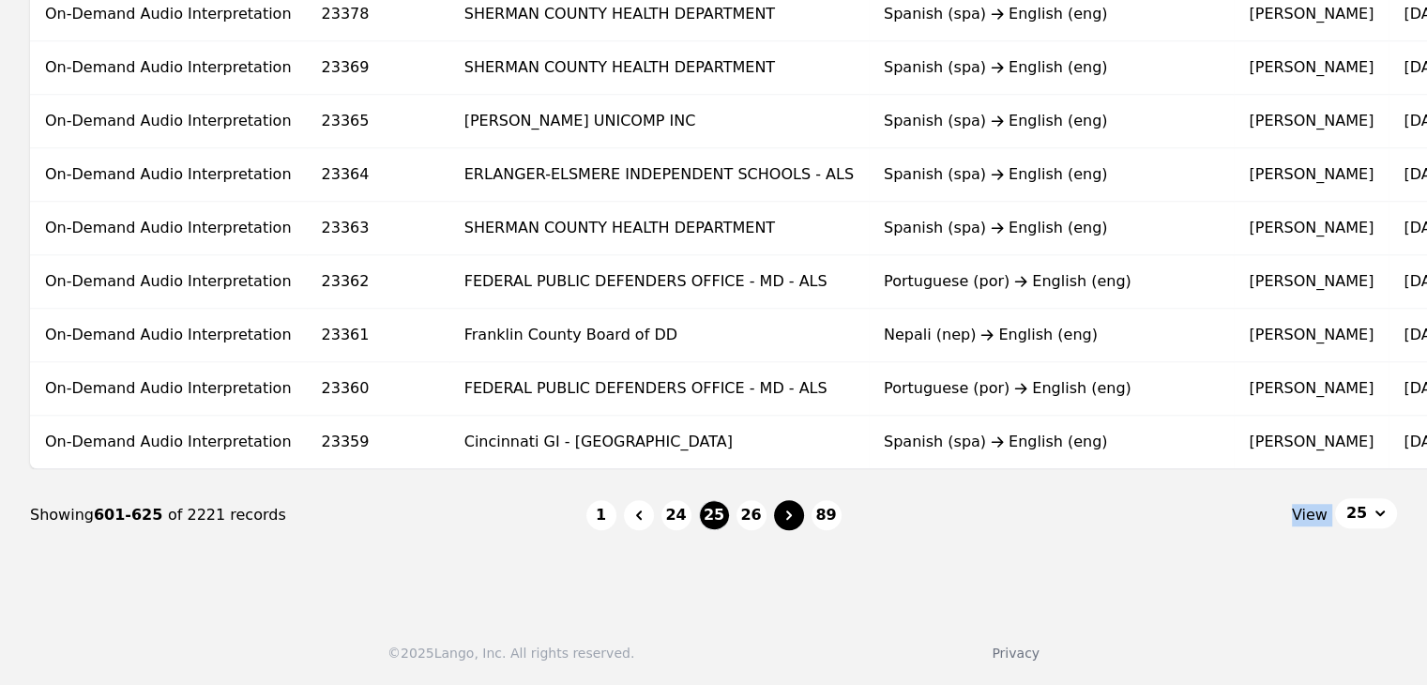
click at [795, 524] on button "Page navigation" at bounding box center [789, 515] width 30 height 30
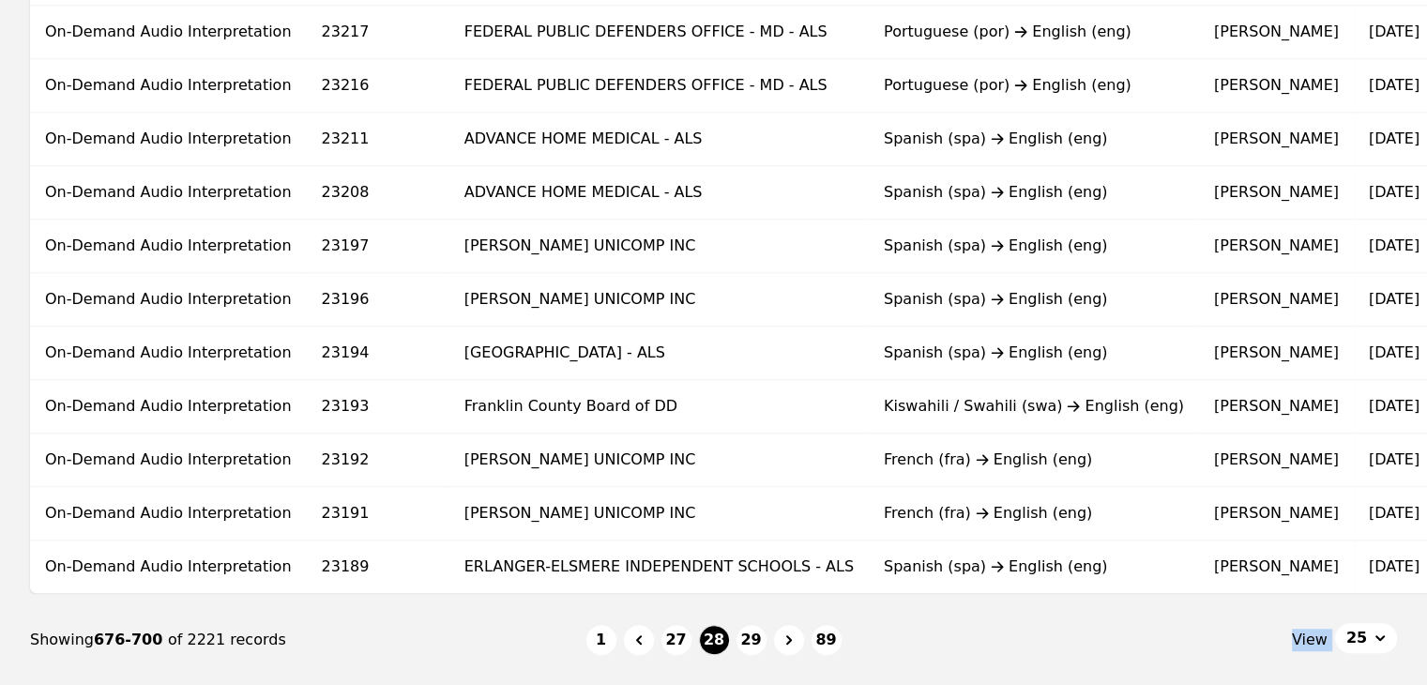
scroll to position [1256, 0]
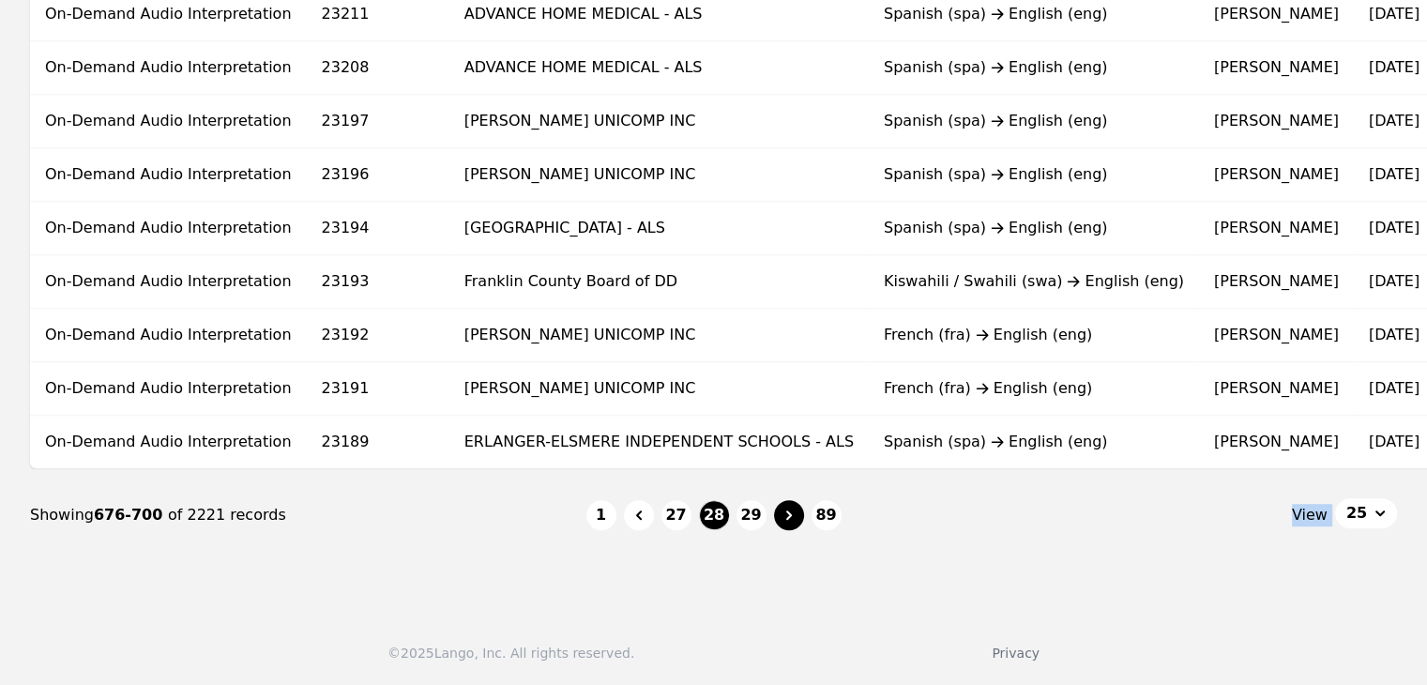
click at [789, 515] on icon "Page navigation" at bounding box center [789, 514] width 6 height 9
click at [790, 515] on icon "Page navigation" at bounding box center [789, 514] width 6 height 9
click at [792, 515] on icon "Page navigation" at bounding box center [789, 515] width 19 height 19
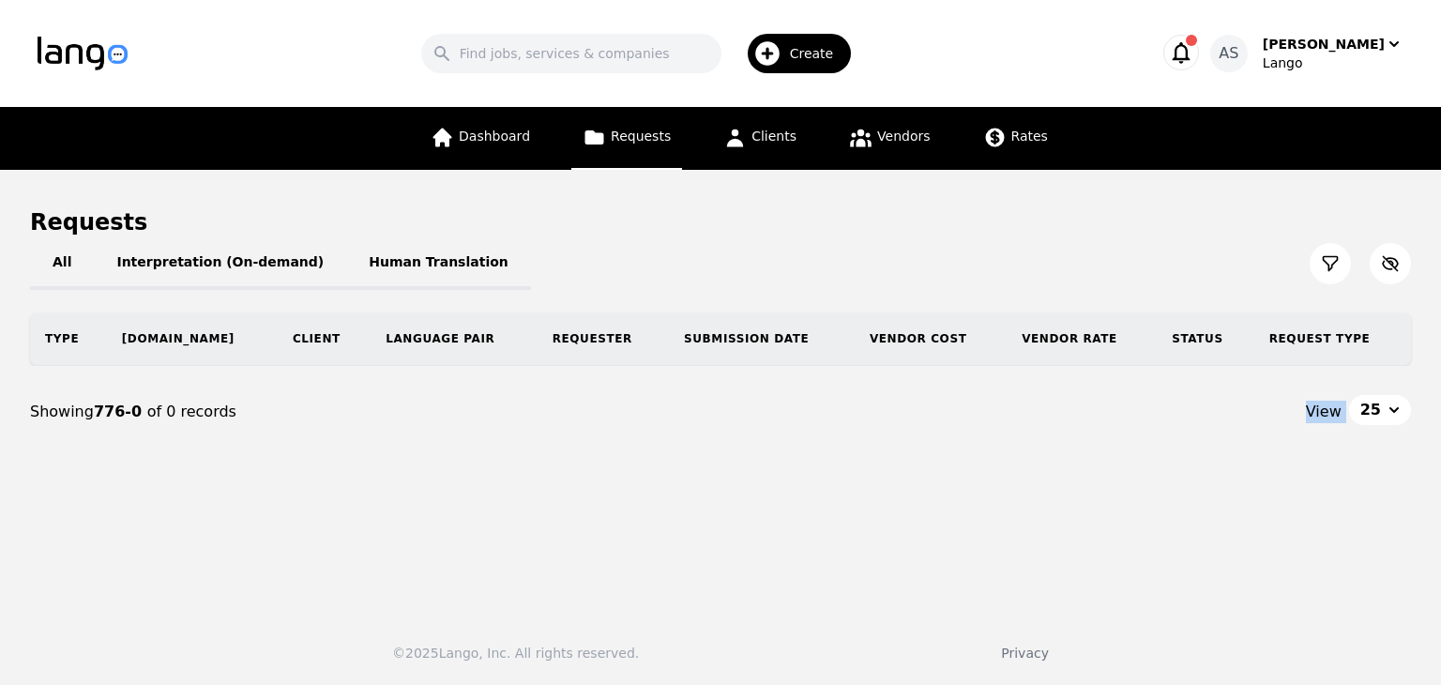
click at [792, 515] on main "Requests All Interpretation (On-demand) Human Translation Type [DOMAIN_NAME] Cl…" at bounding box center [720, 384] width 1441 height 429
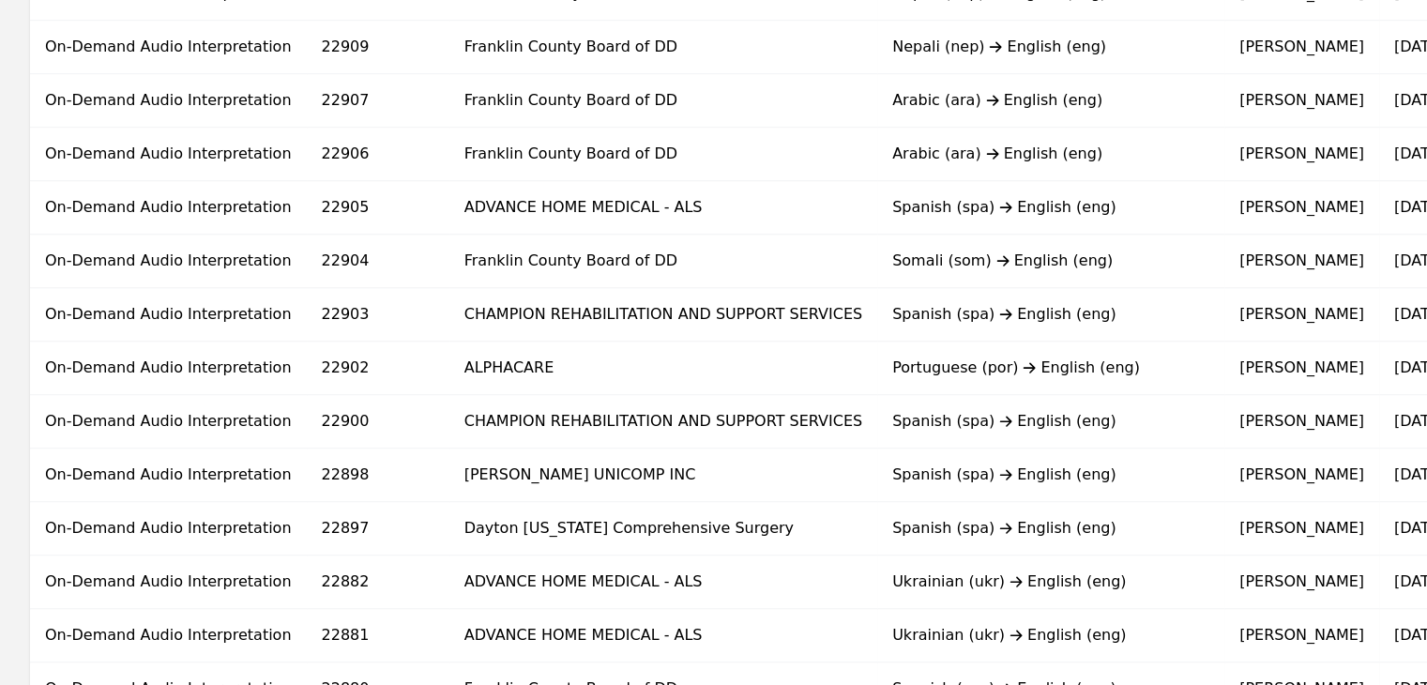
scroll to position [1220, 0]
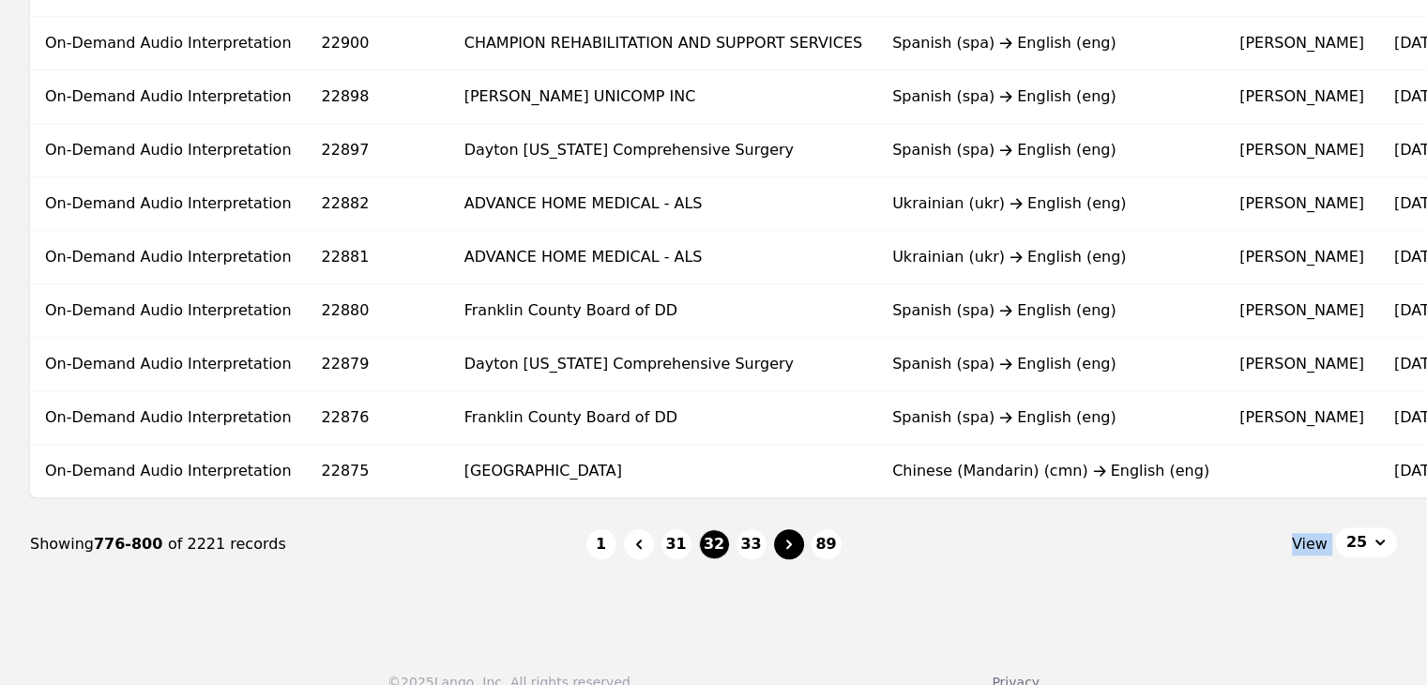
click at [784, 544] on icon "Page navigation" at bounding box center [789, 544] width 19 height 19
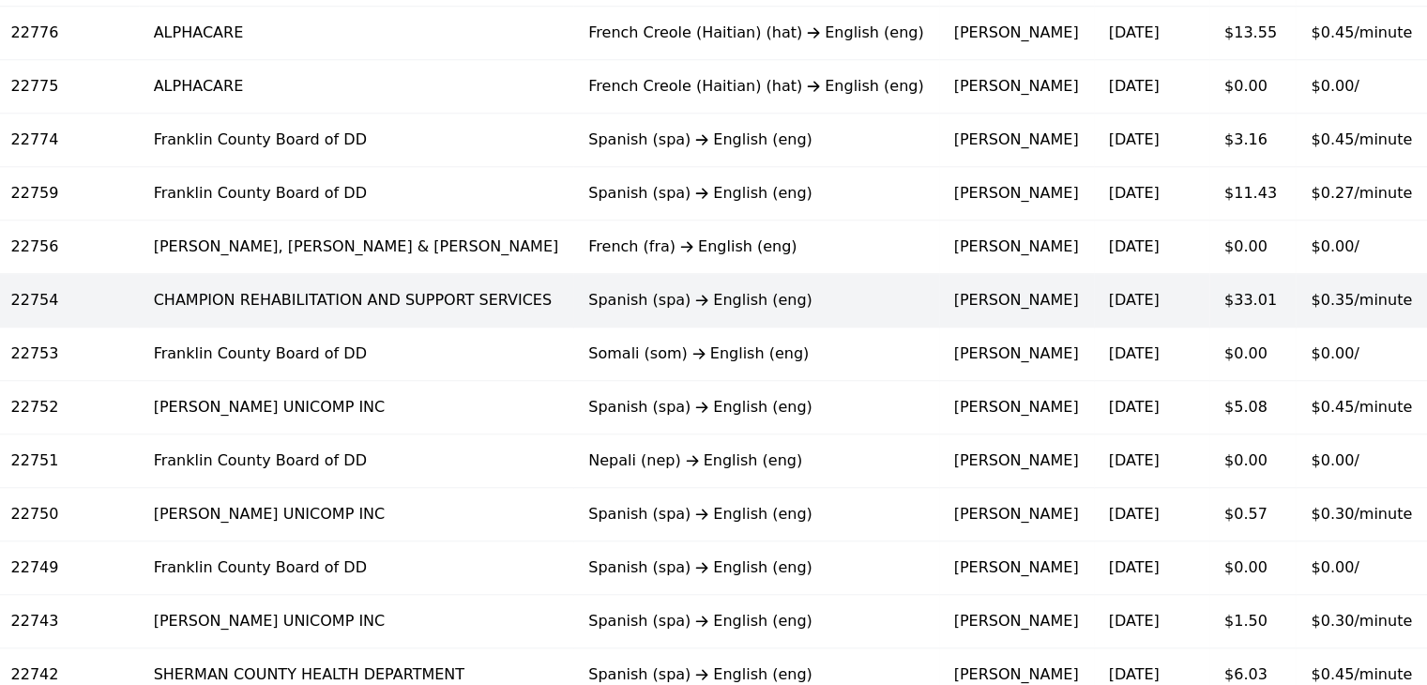
scroll to position [975, 0]
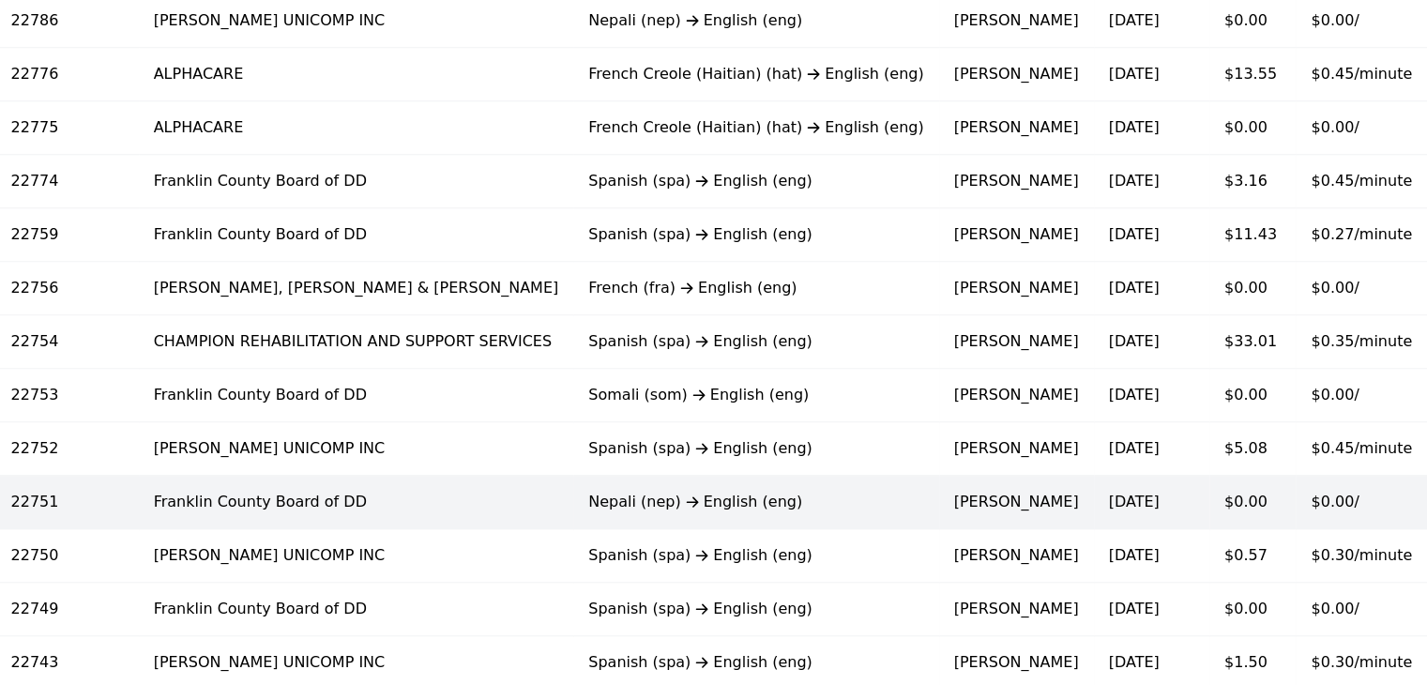
click at [573, 510] on td "Nepali (nep) English (eng)" at bounding box center [755, 502] width 365 height 53
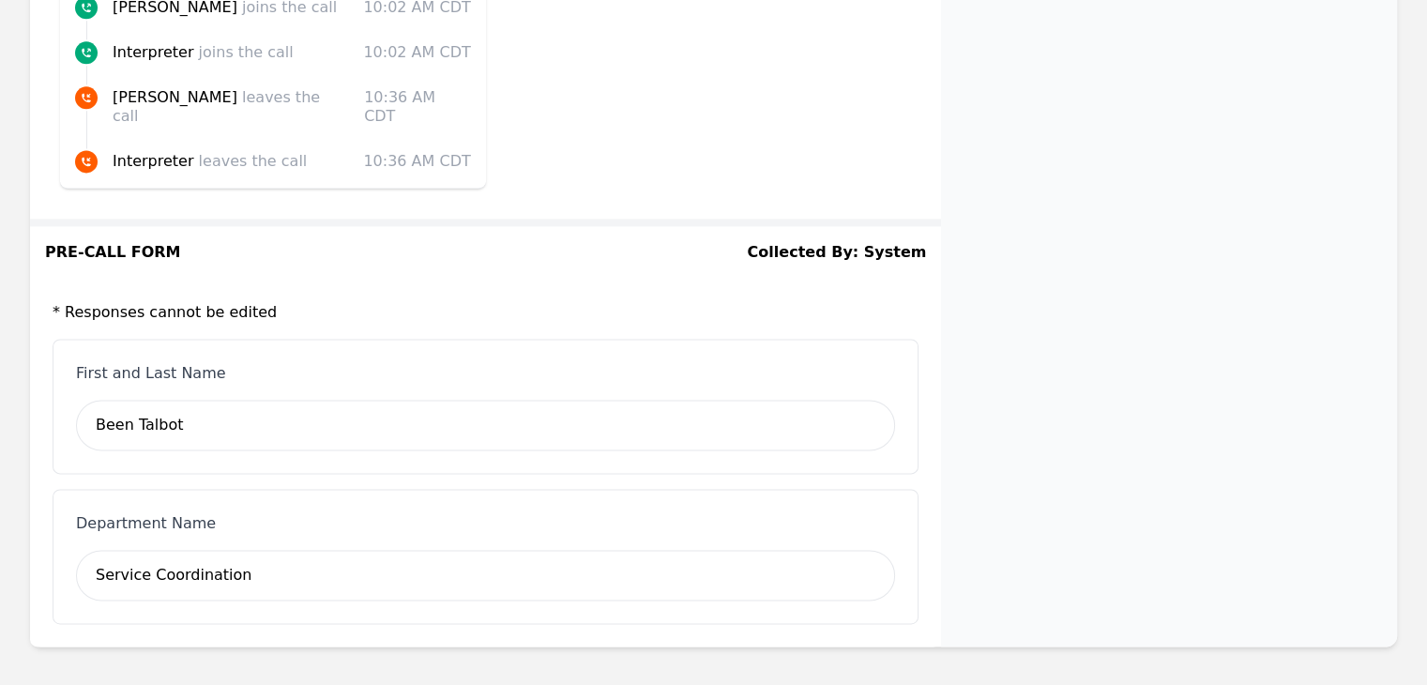
scroll to position [2518, 0]
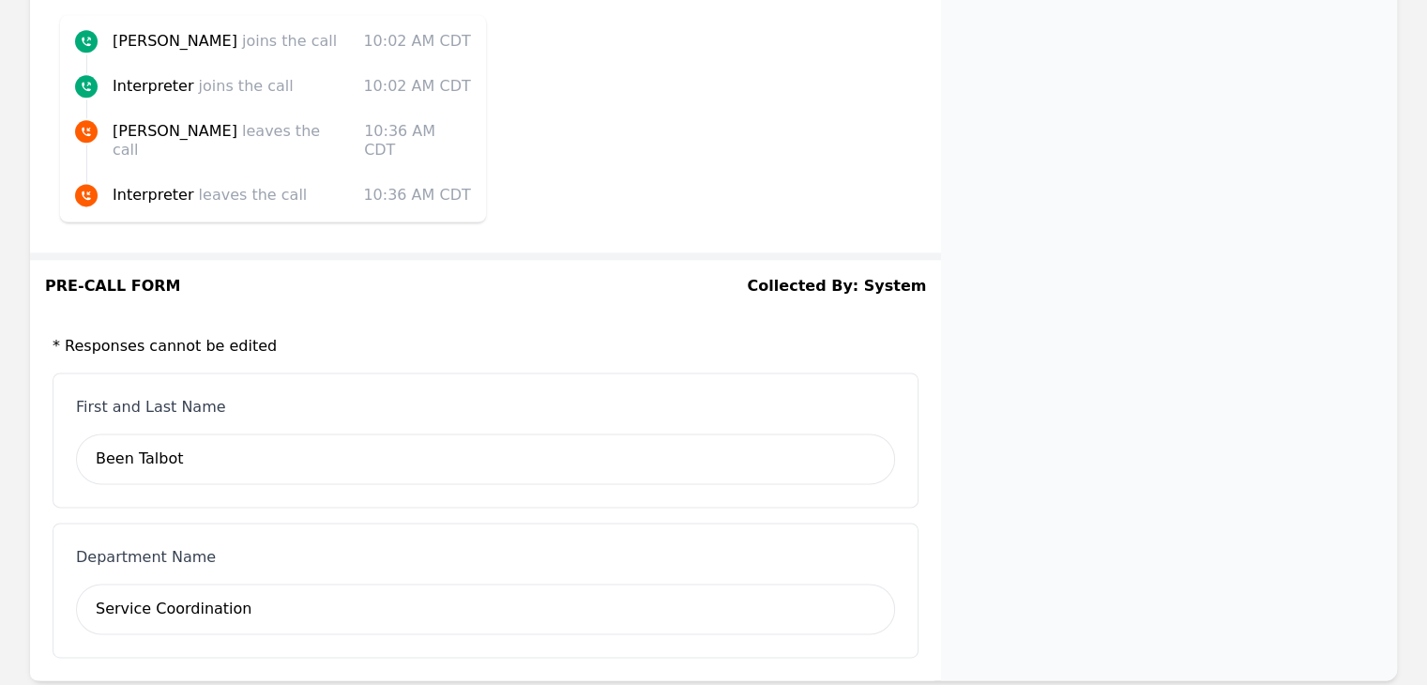
click at [181, 439] on div "Been Talbot" at bounding box center [485, 458] width 819 height 51
